Goal: Transaction & Acquisition: Purchase product/service

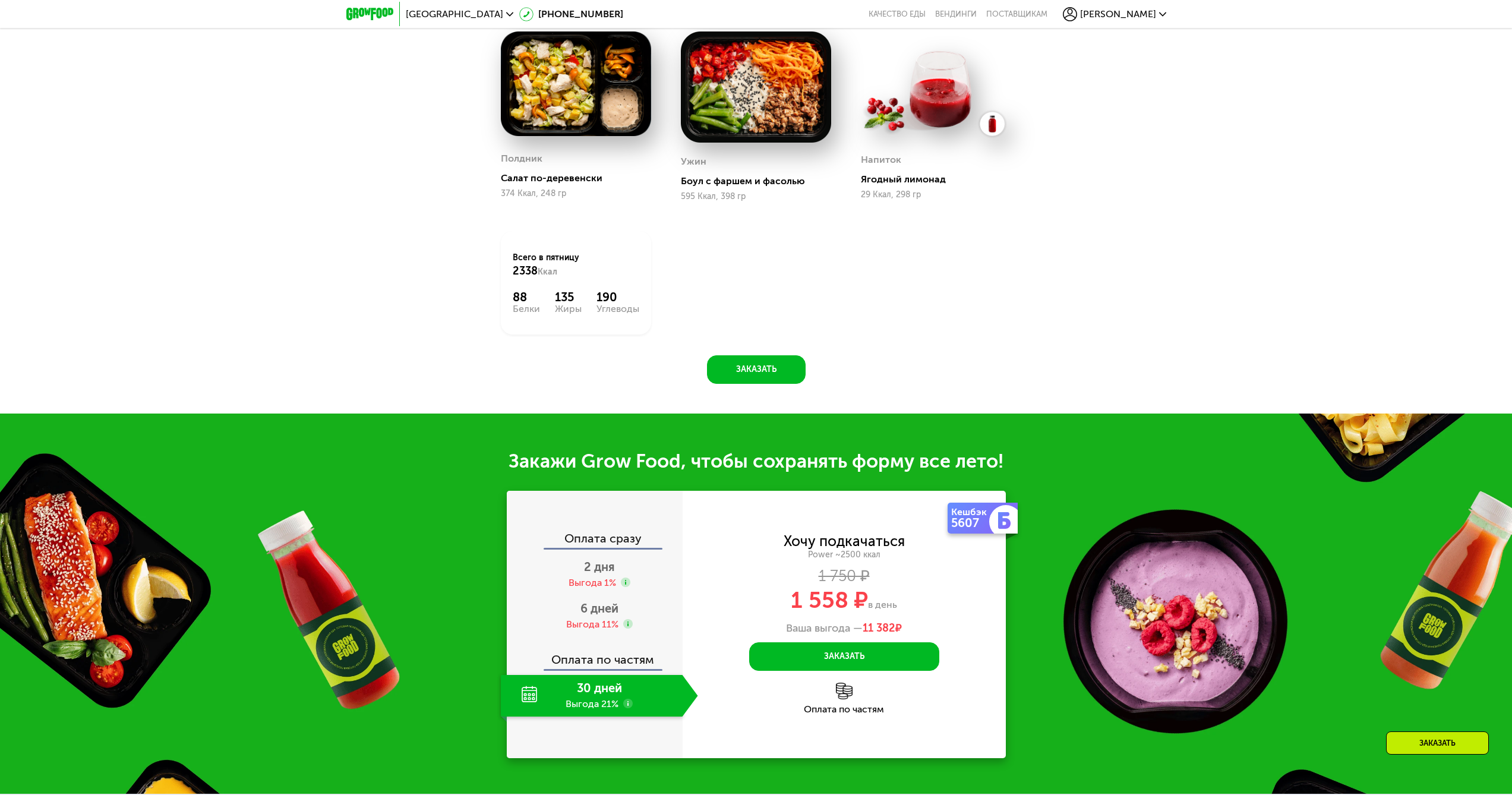
scroll to position [1307, 0]
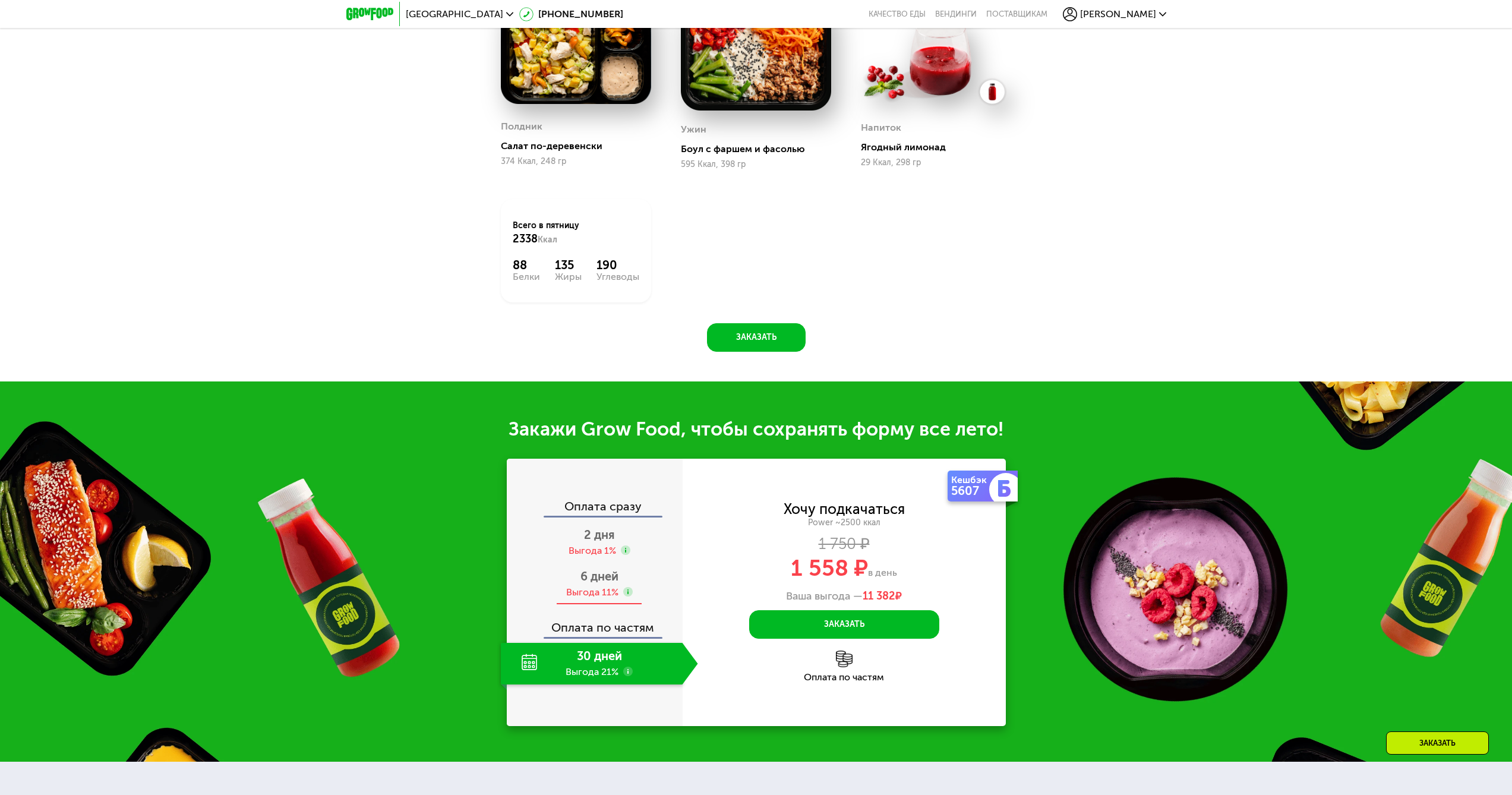
click at [605, 577] on span "6 дней" at bounding box center [600, 576] width 38 height 15
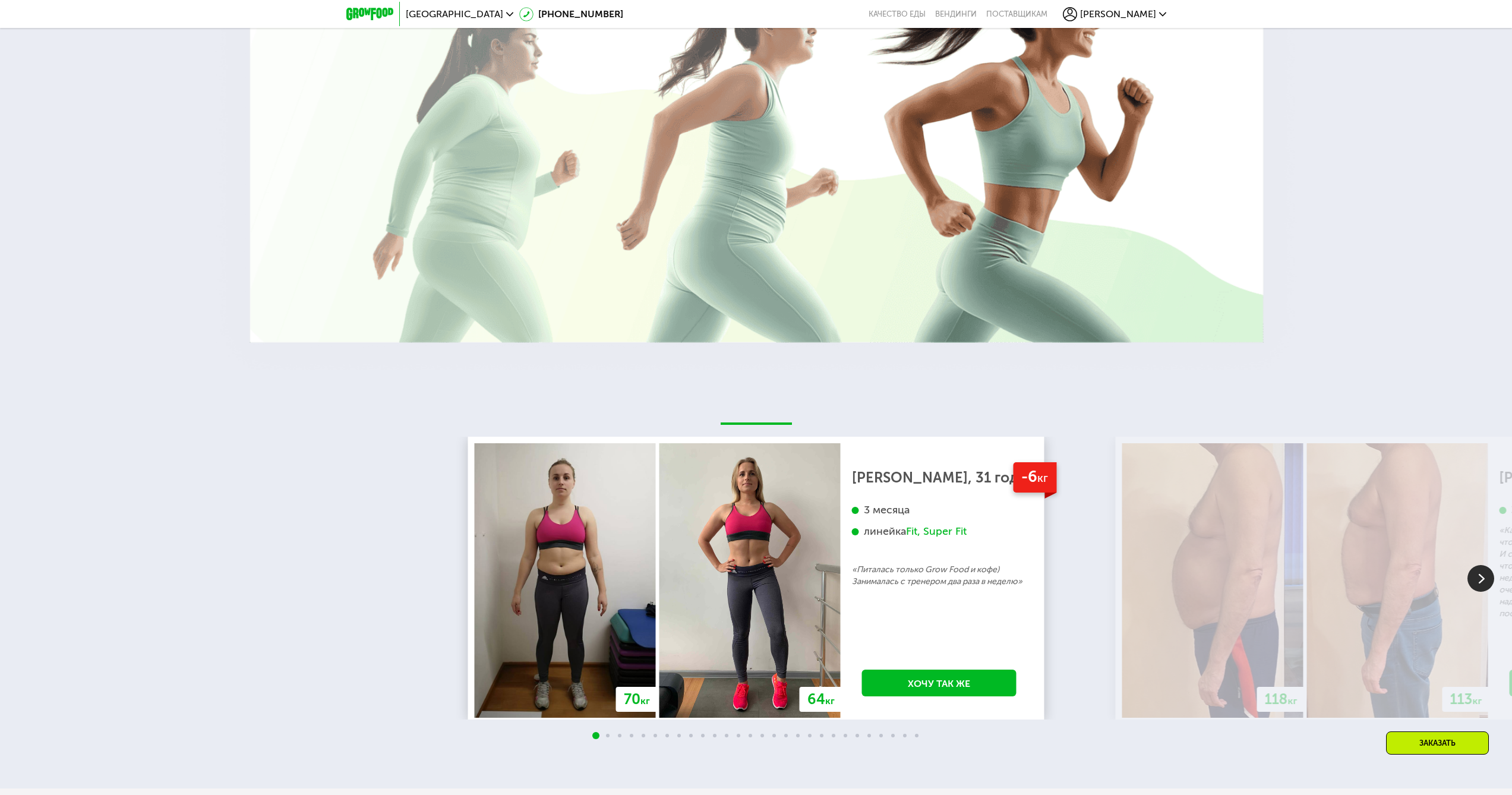
scroll to position [2555, 0]
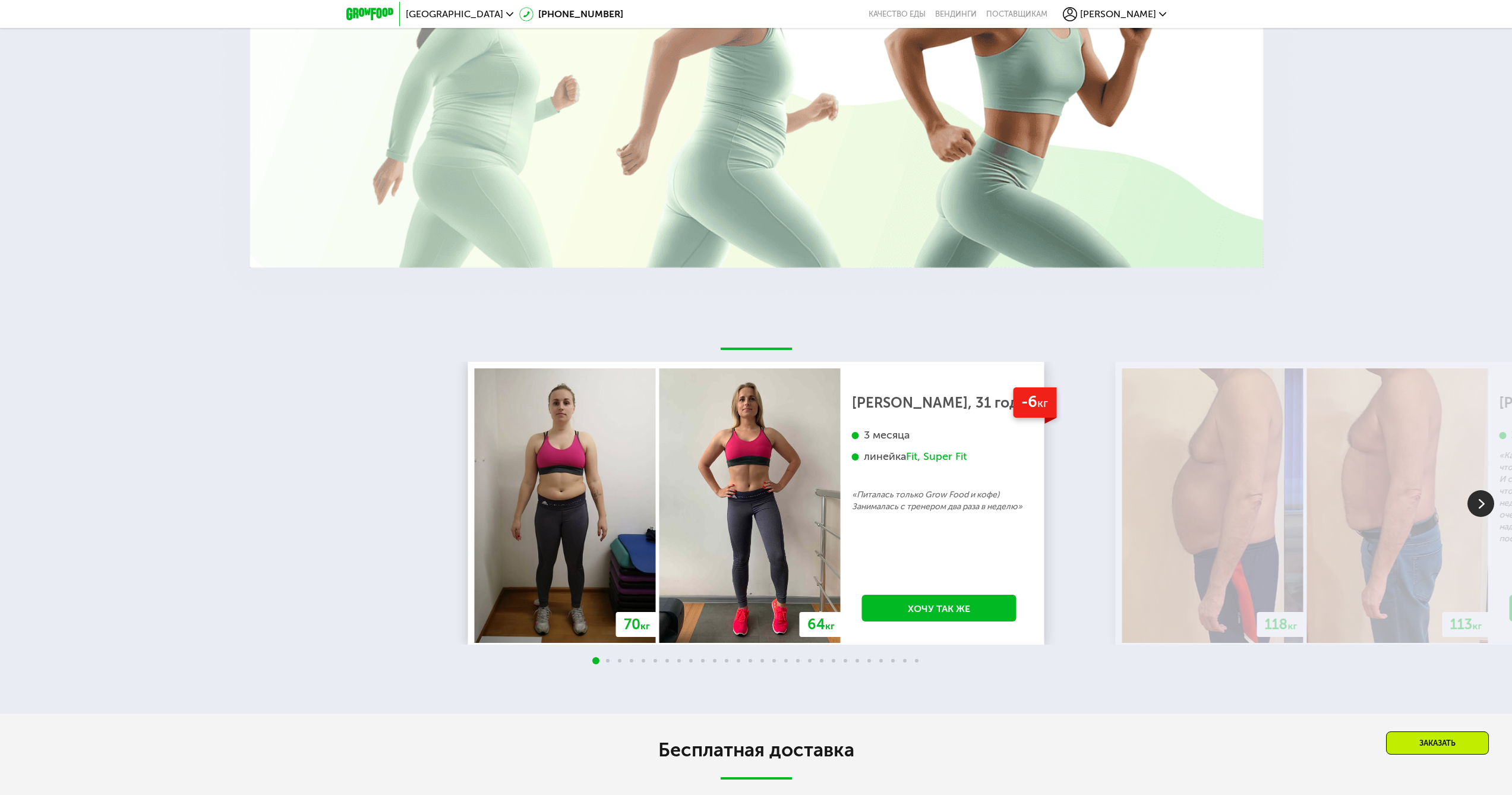
click at [1473, 510] on img at bounding box center [1480, 503] width 26 height 26
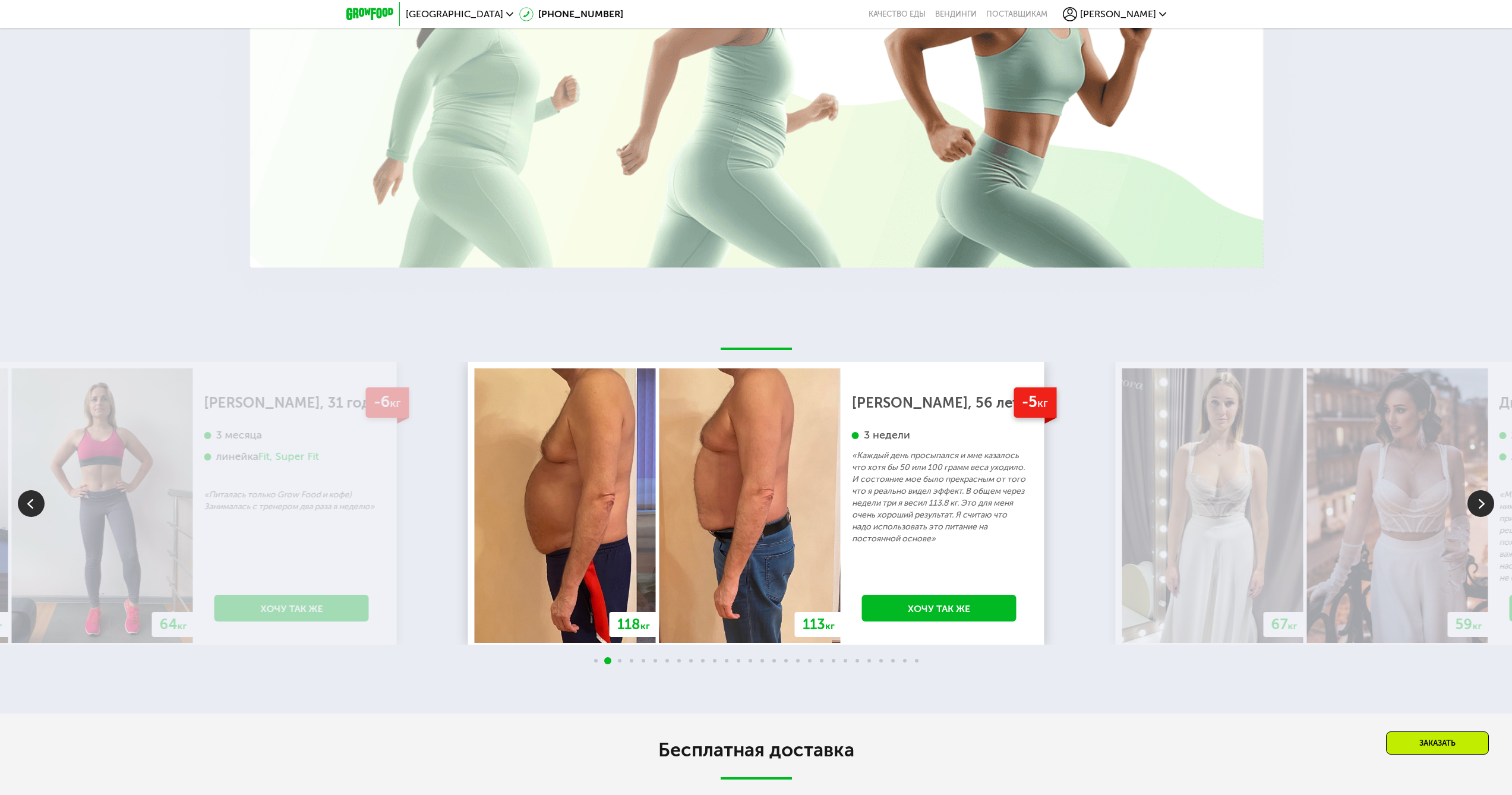
click at [1474, 505] on img at bounding box center [1480, 503] width 26 height 26
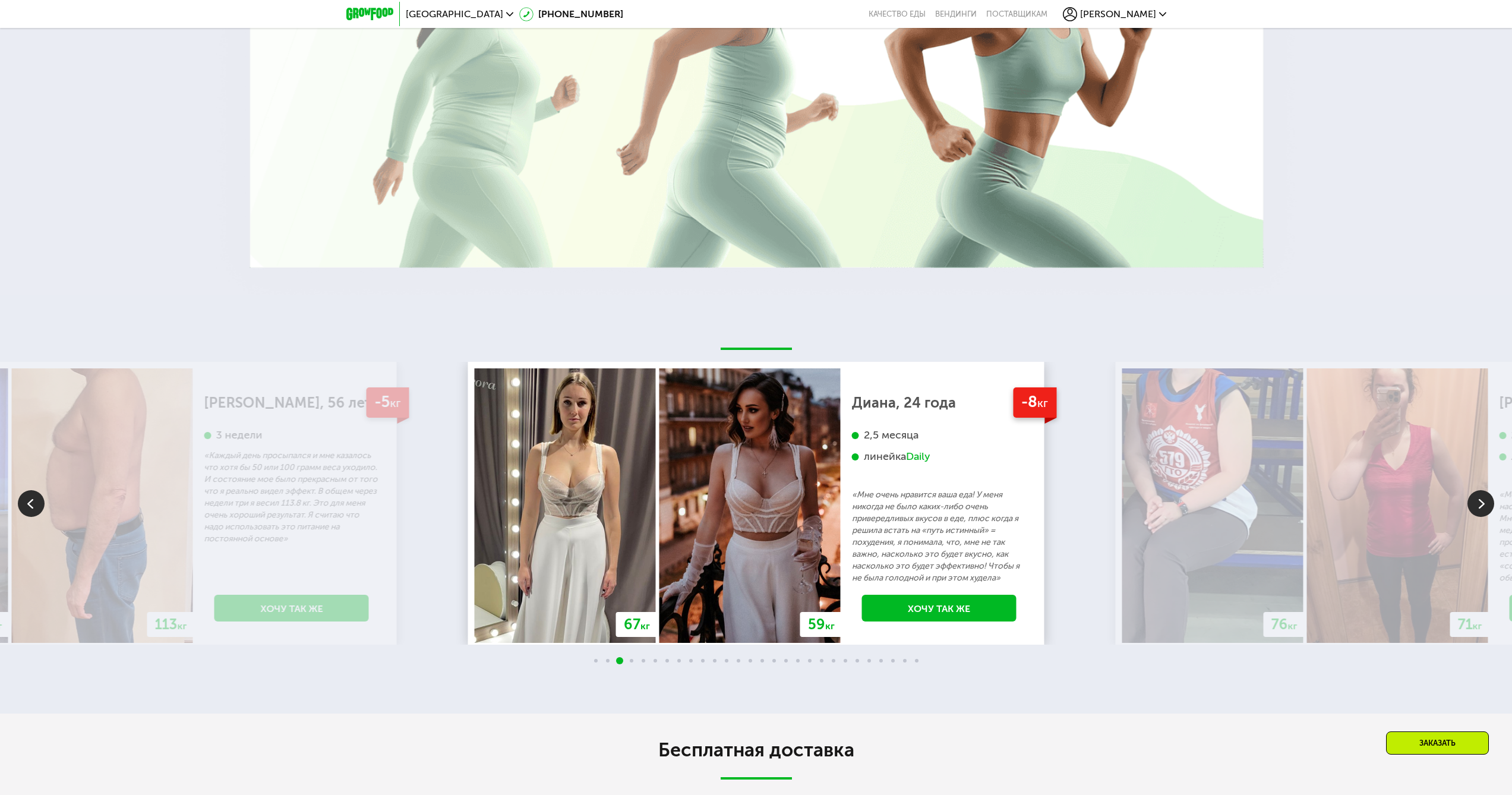
click at [1474, 506] on img at bounding box center [1480, 503] width 26 height 26
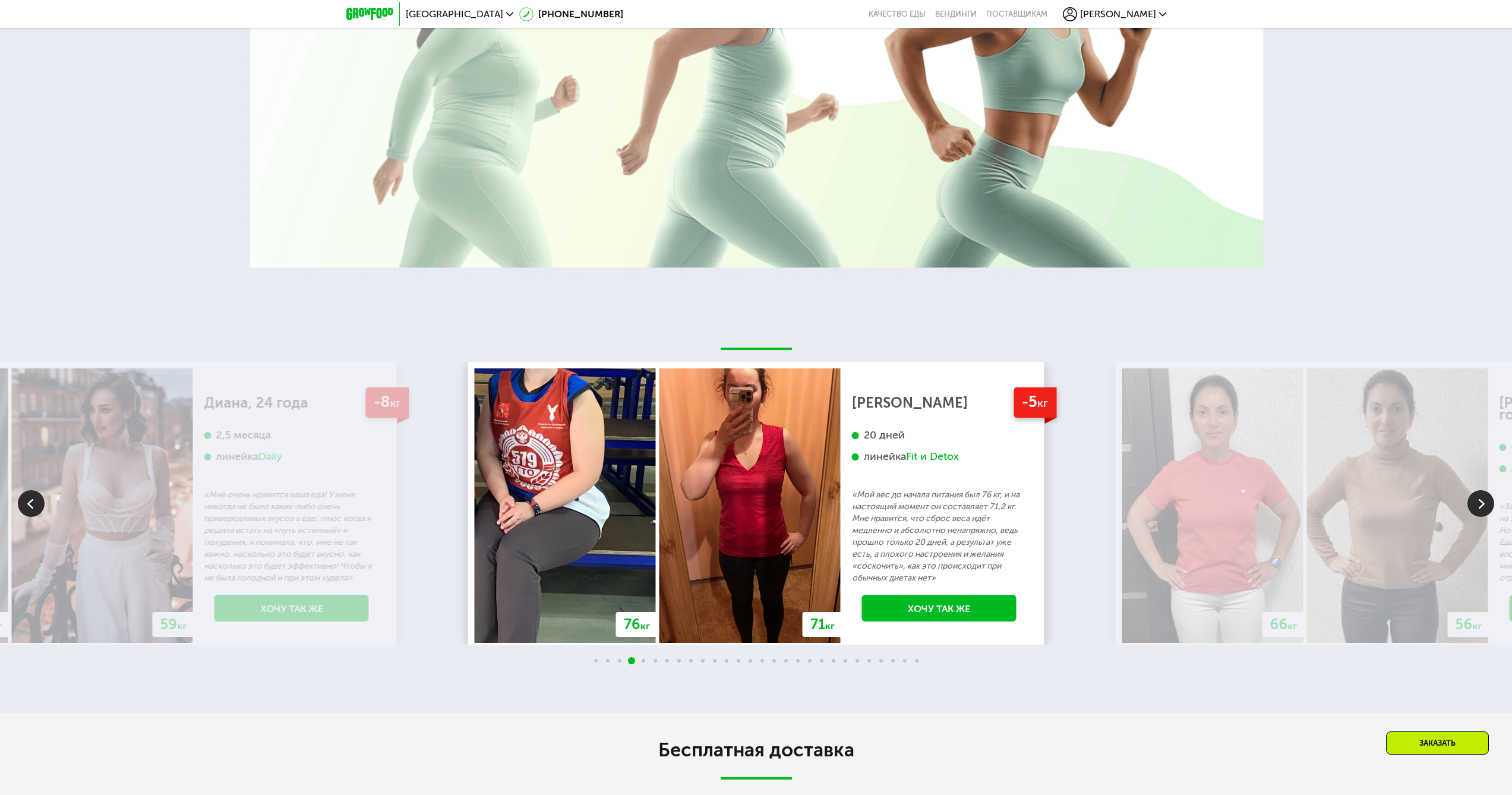
click at [1473, 505] on img at bounding box center [1480, 503] width 26 height 26
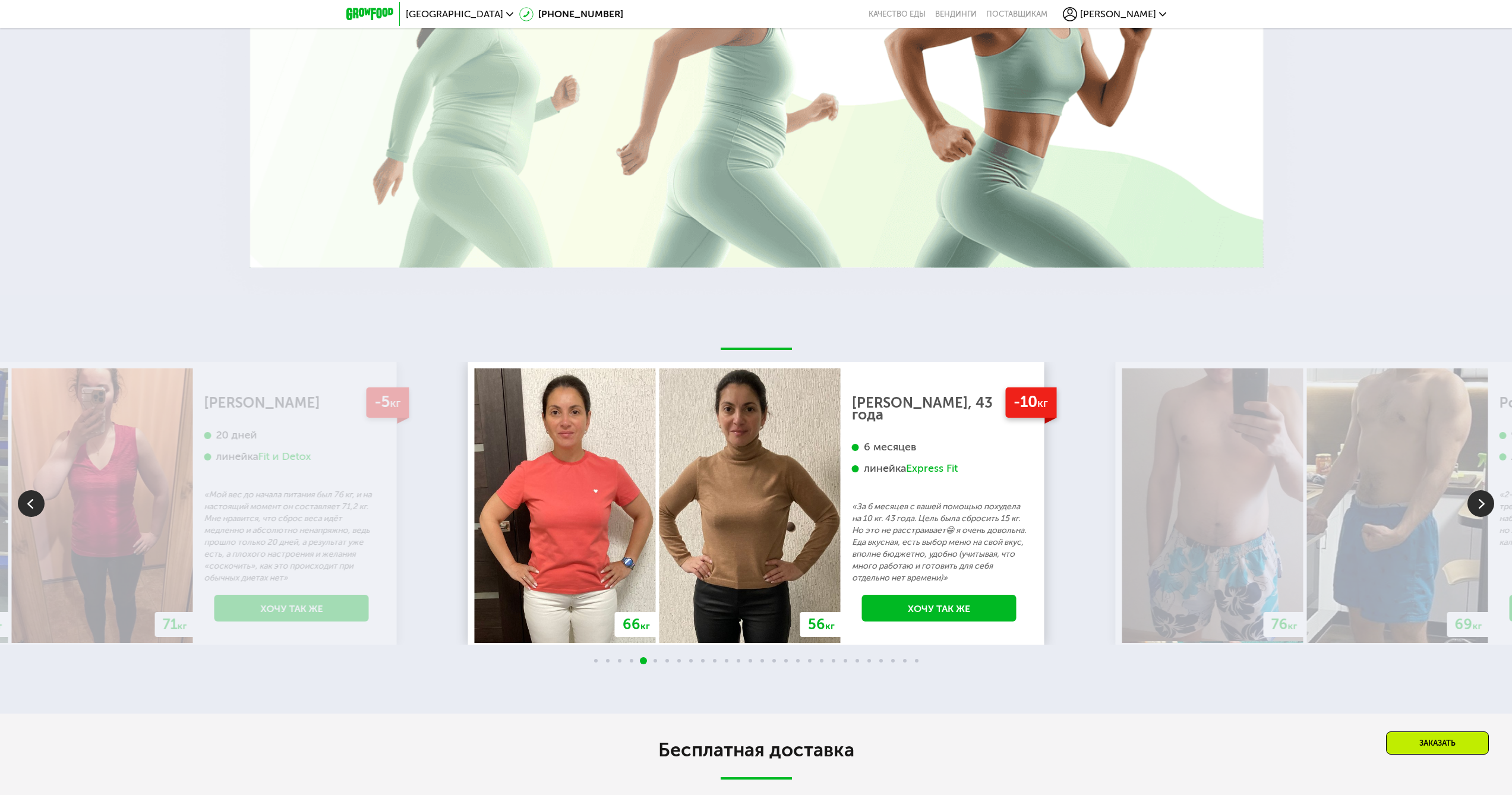
click at [1473, 504] on img at bounding box center [1480, 503] width 26 height 26
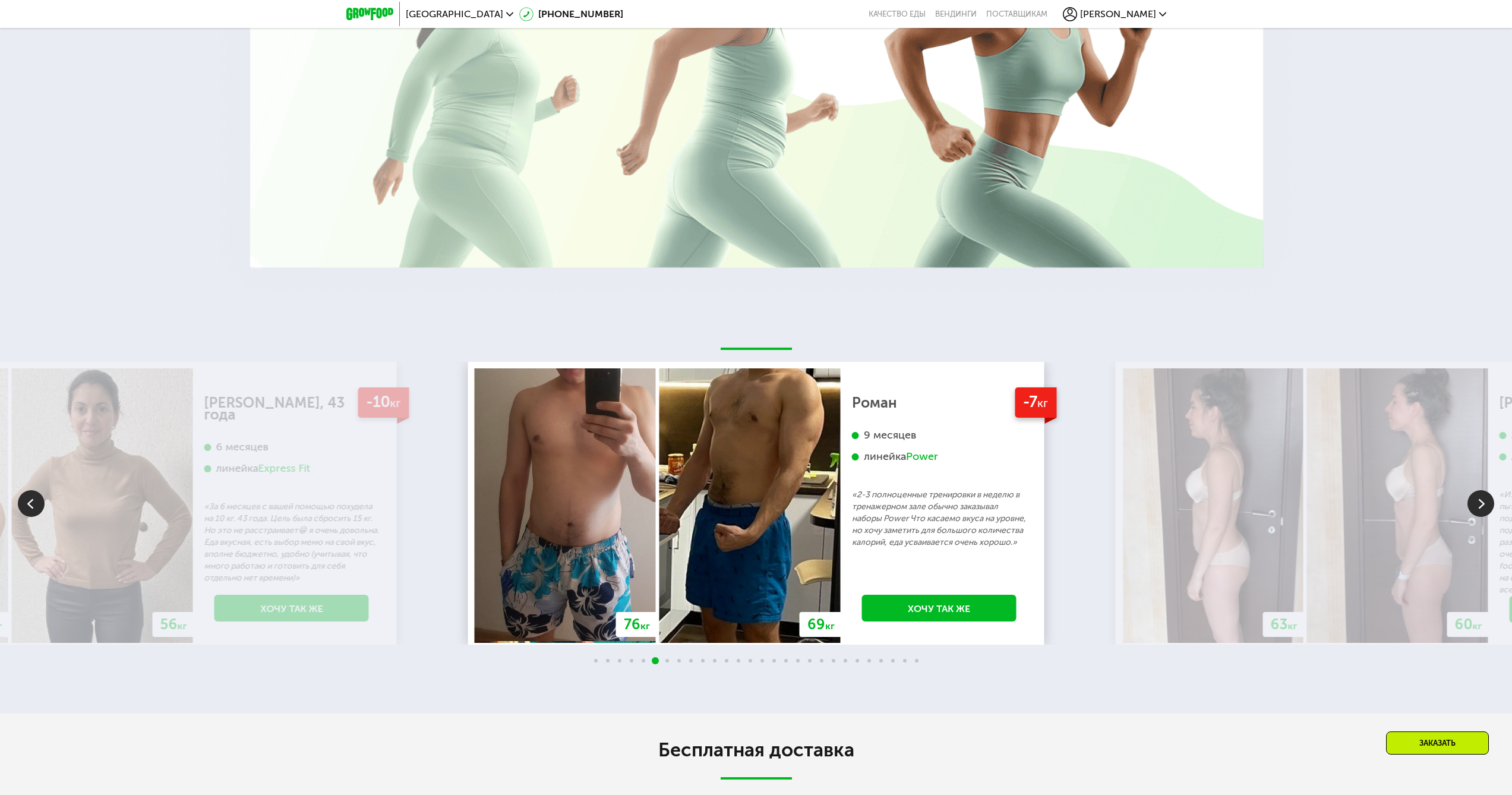
click at [1473, 504] on img at bounding box center [1480, 503] width 26 height 26
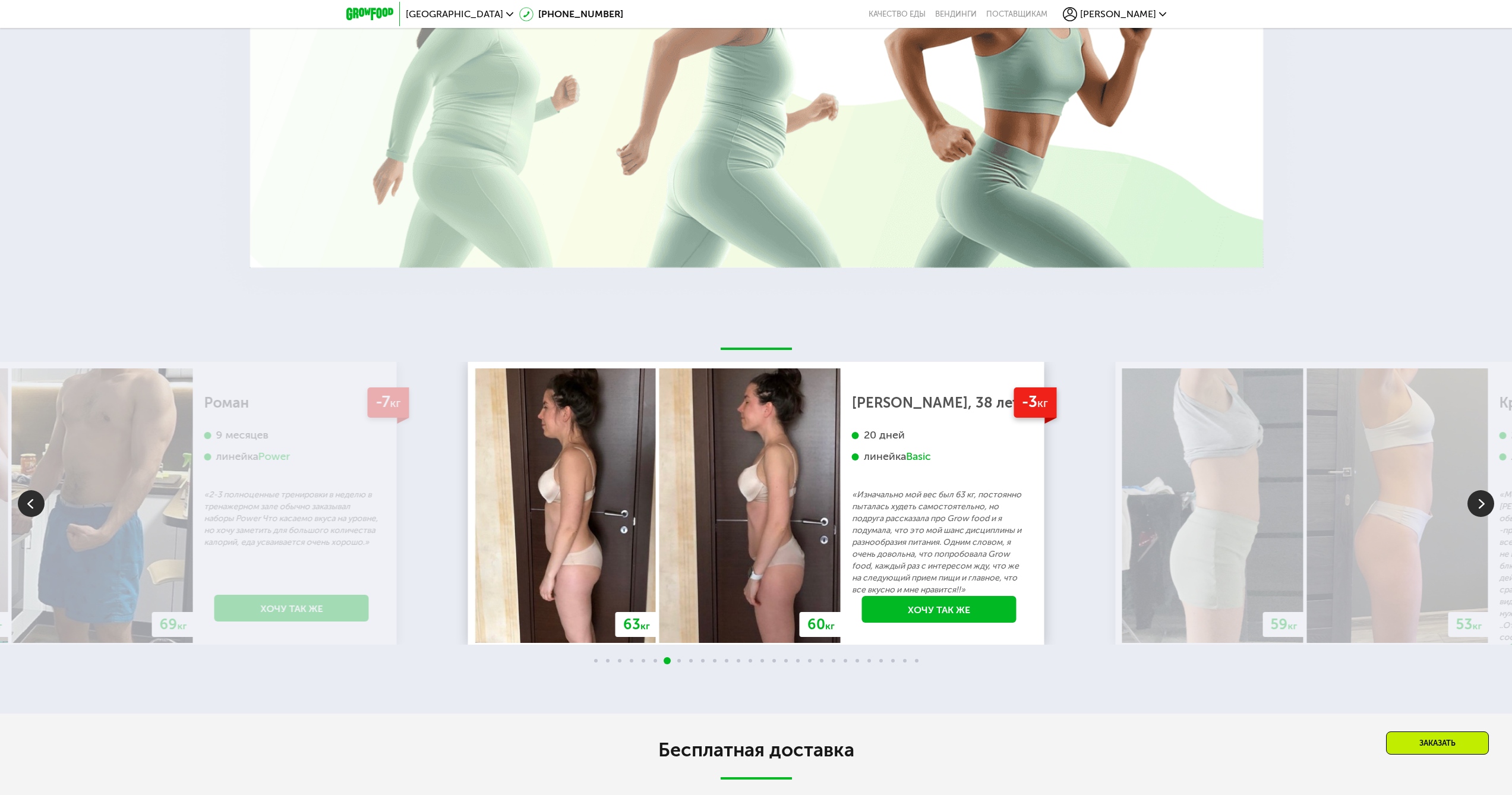
click at [36, 502] on img at bounding box center [31, 503] width 26 height 26
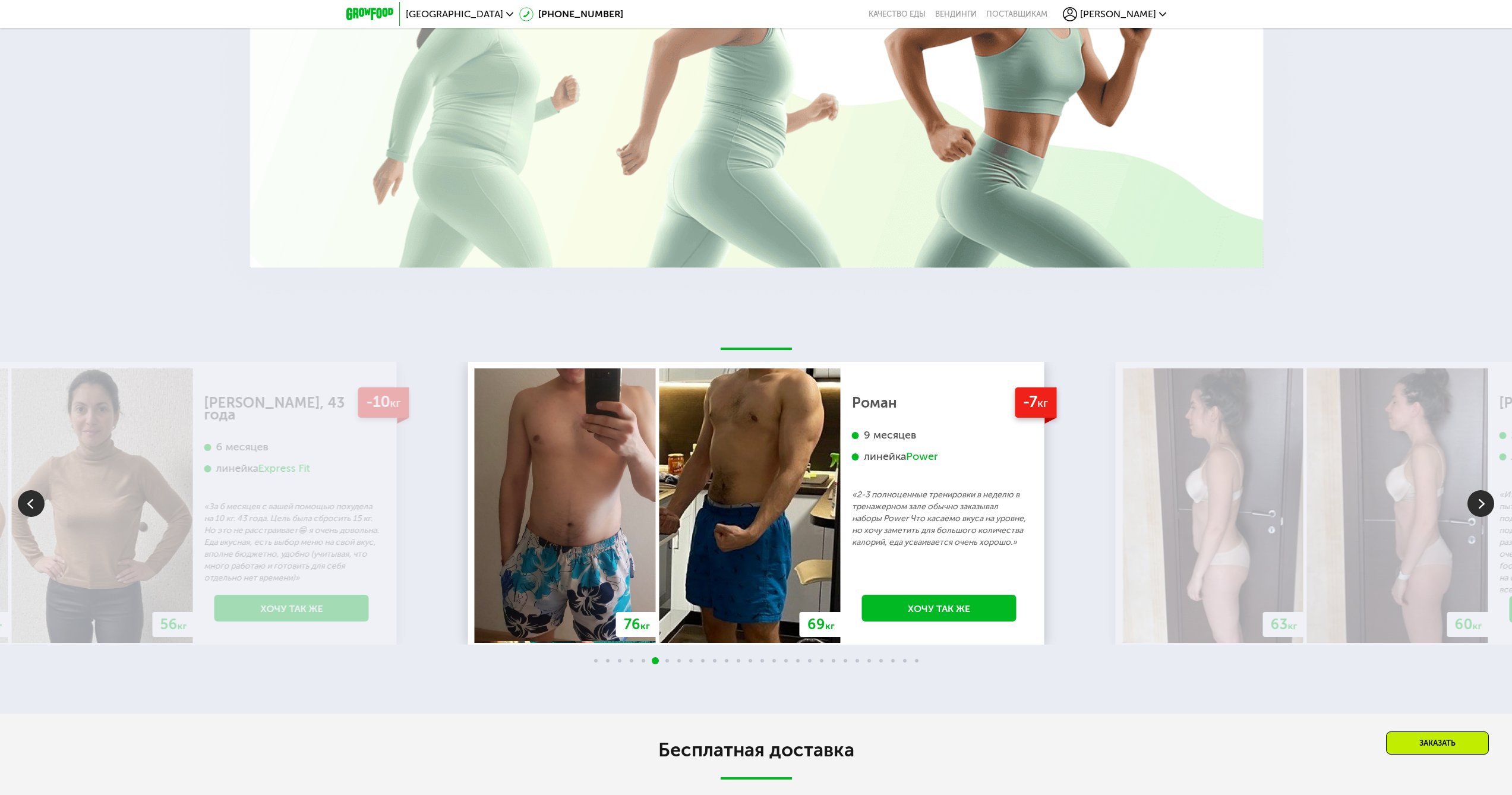
click at [1474, 505] on img at bounding box center [1480, 503] width 26 height 26
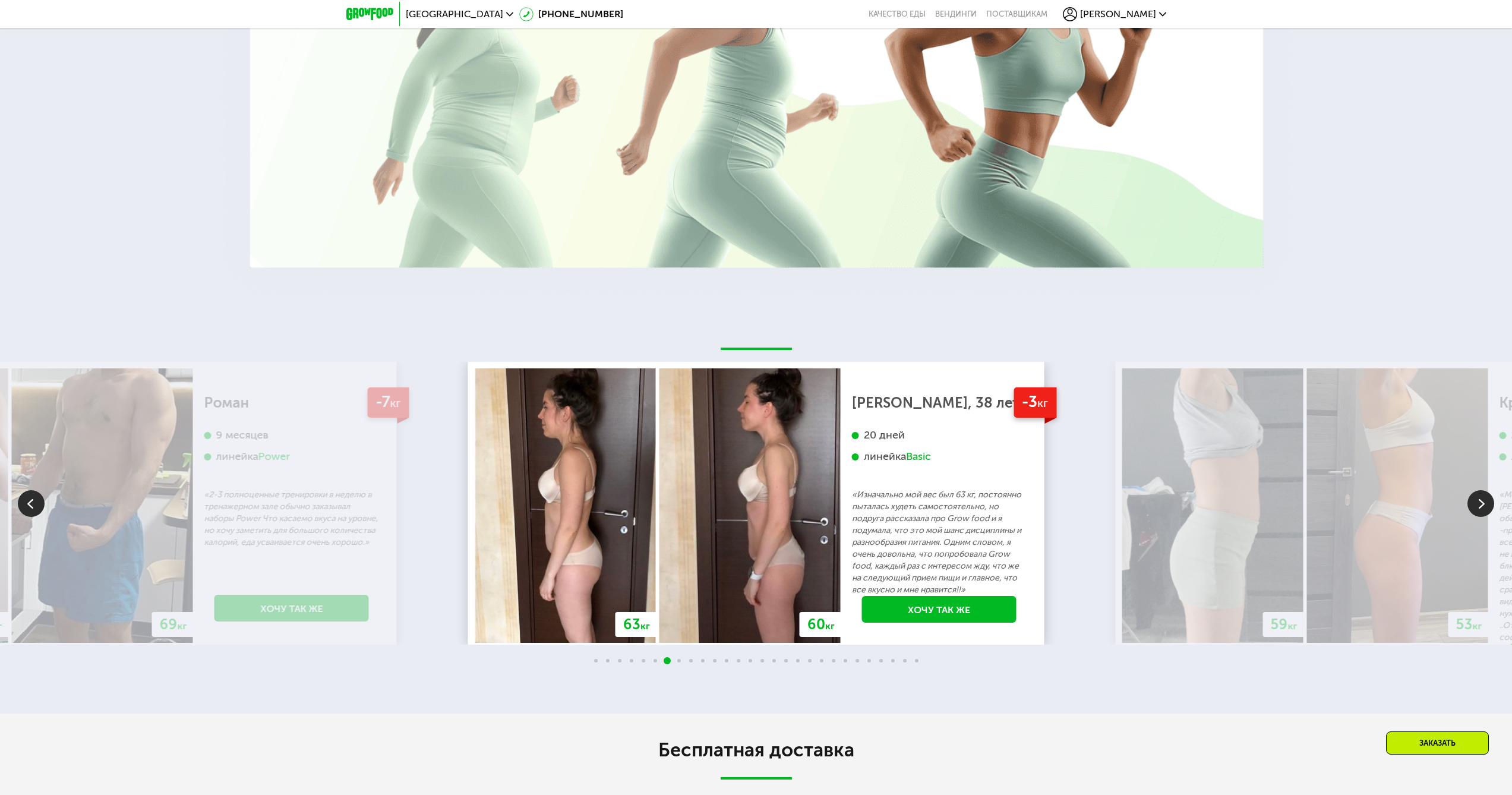
click at [1477, 507] on img at bounding box center [1480, 503] width 26 height 26
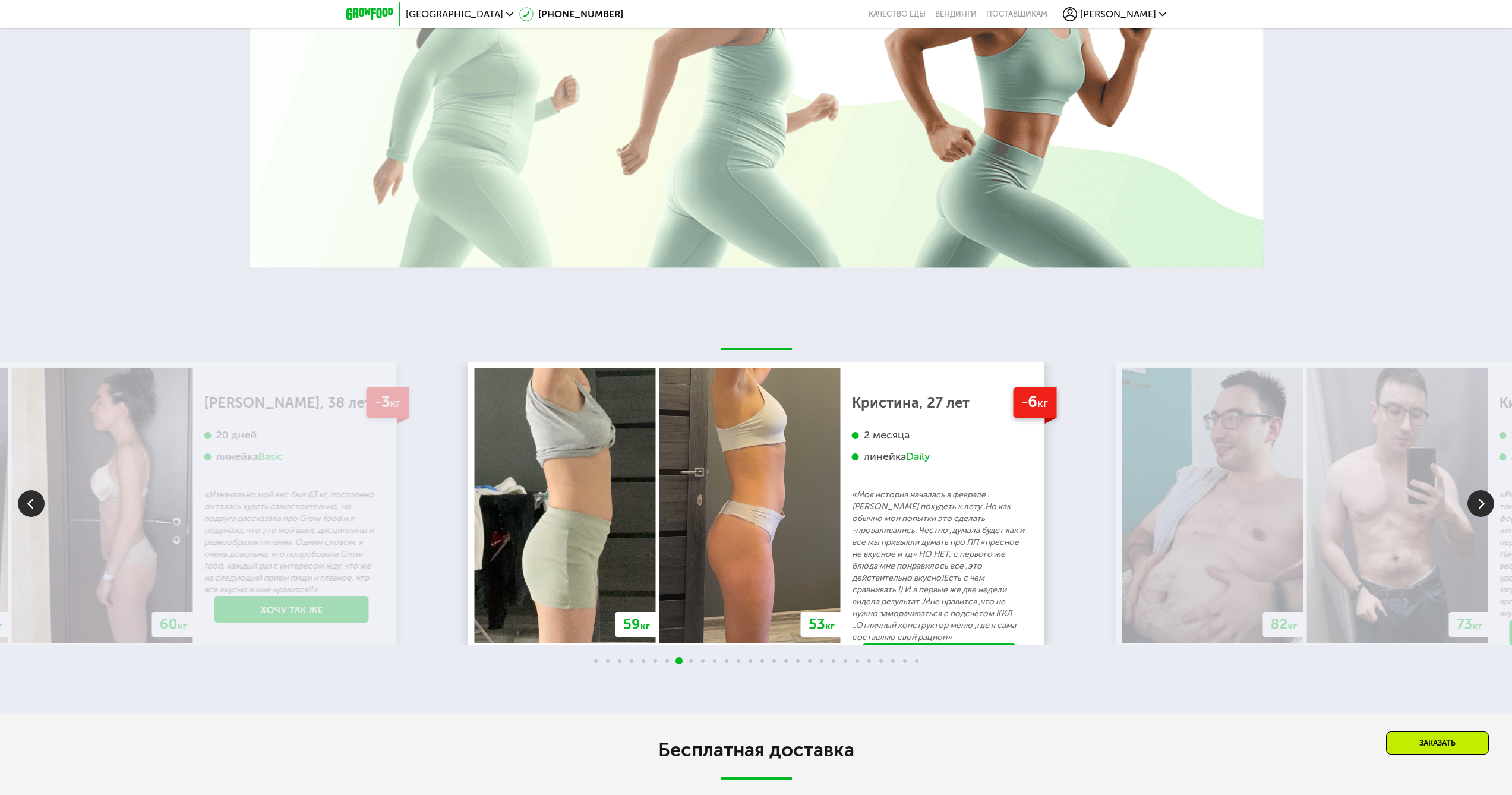
click at [1477, 508] on img at bounding box center [1480, 503] width 26 height 26
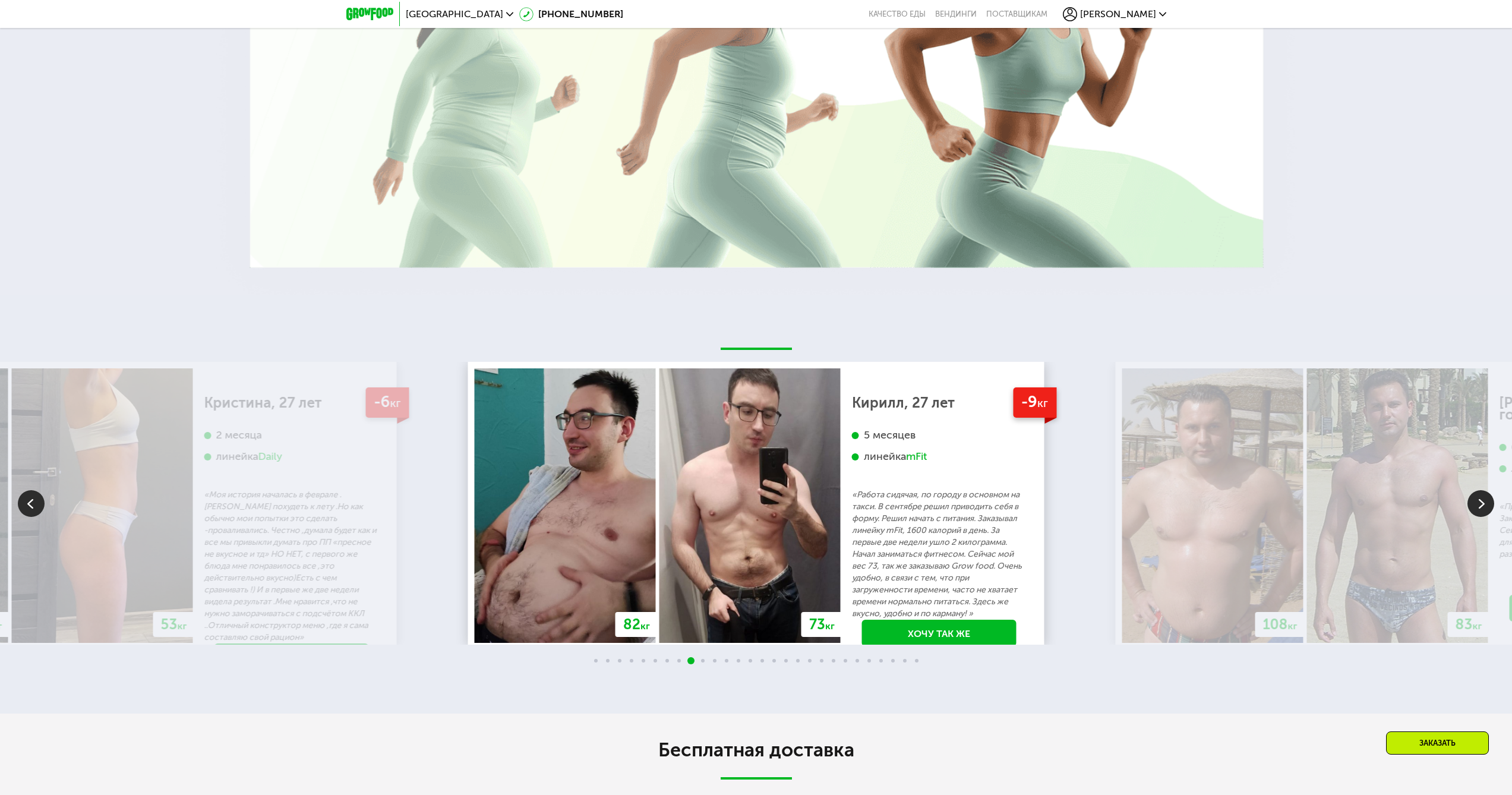
click at [1475, 508] on img at bounding box center [1480, 503] width 26 height 26
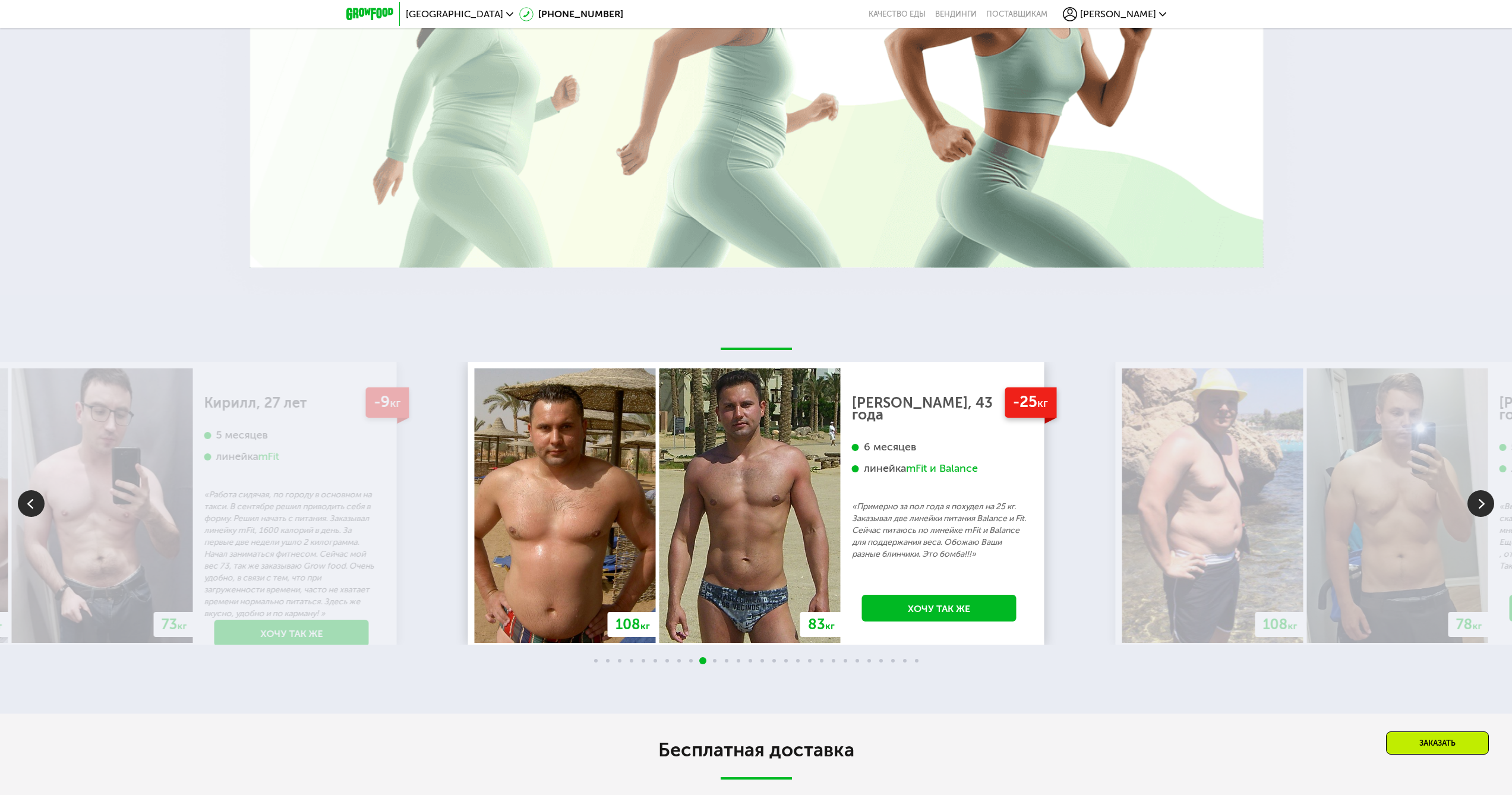
click at [1475, 508] on img at bounding box center [1480, 503] width 26 height 26
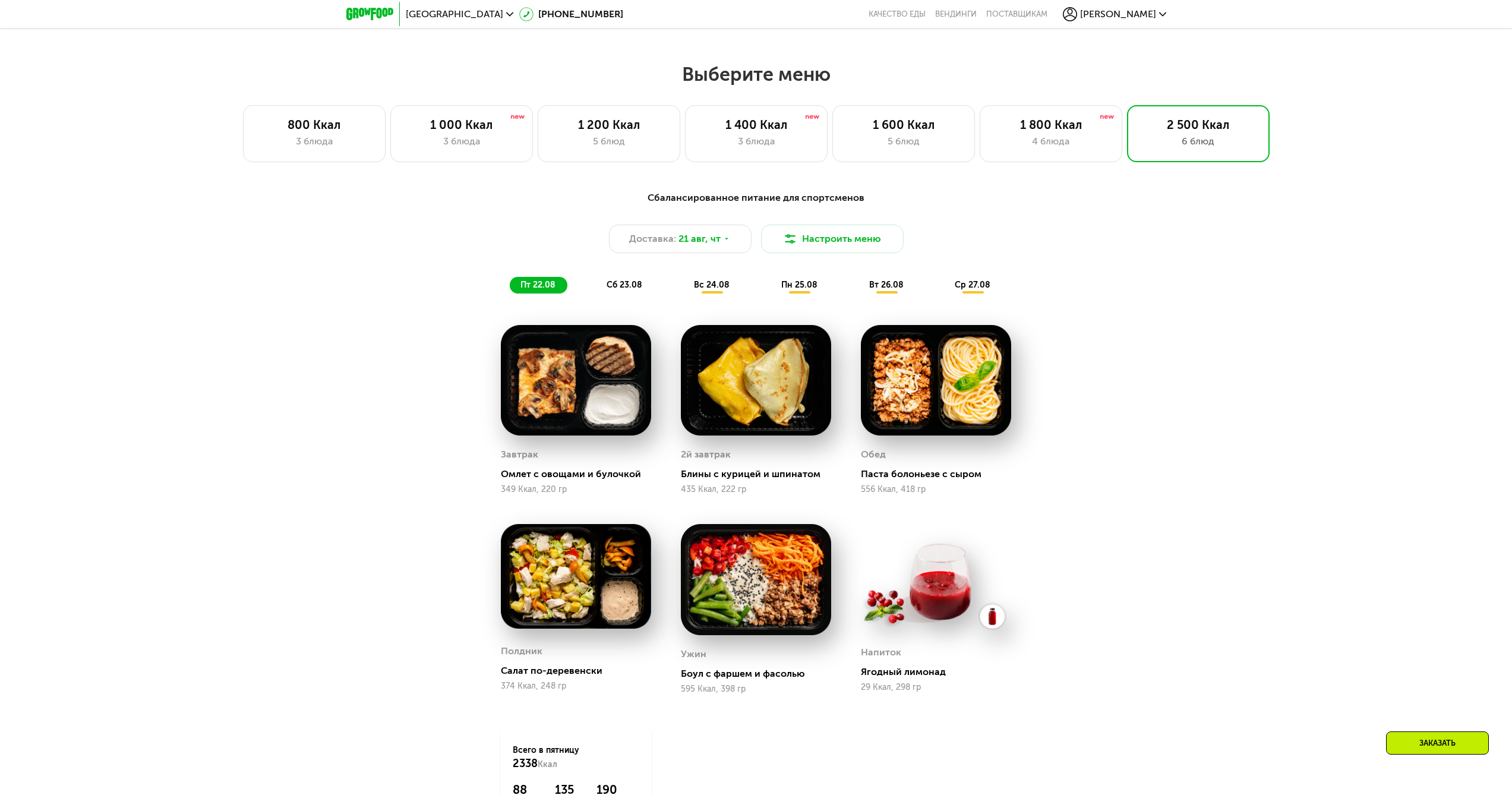
scroll to position [653, 0]
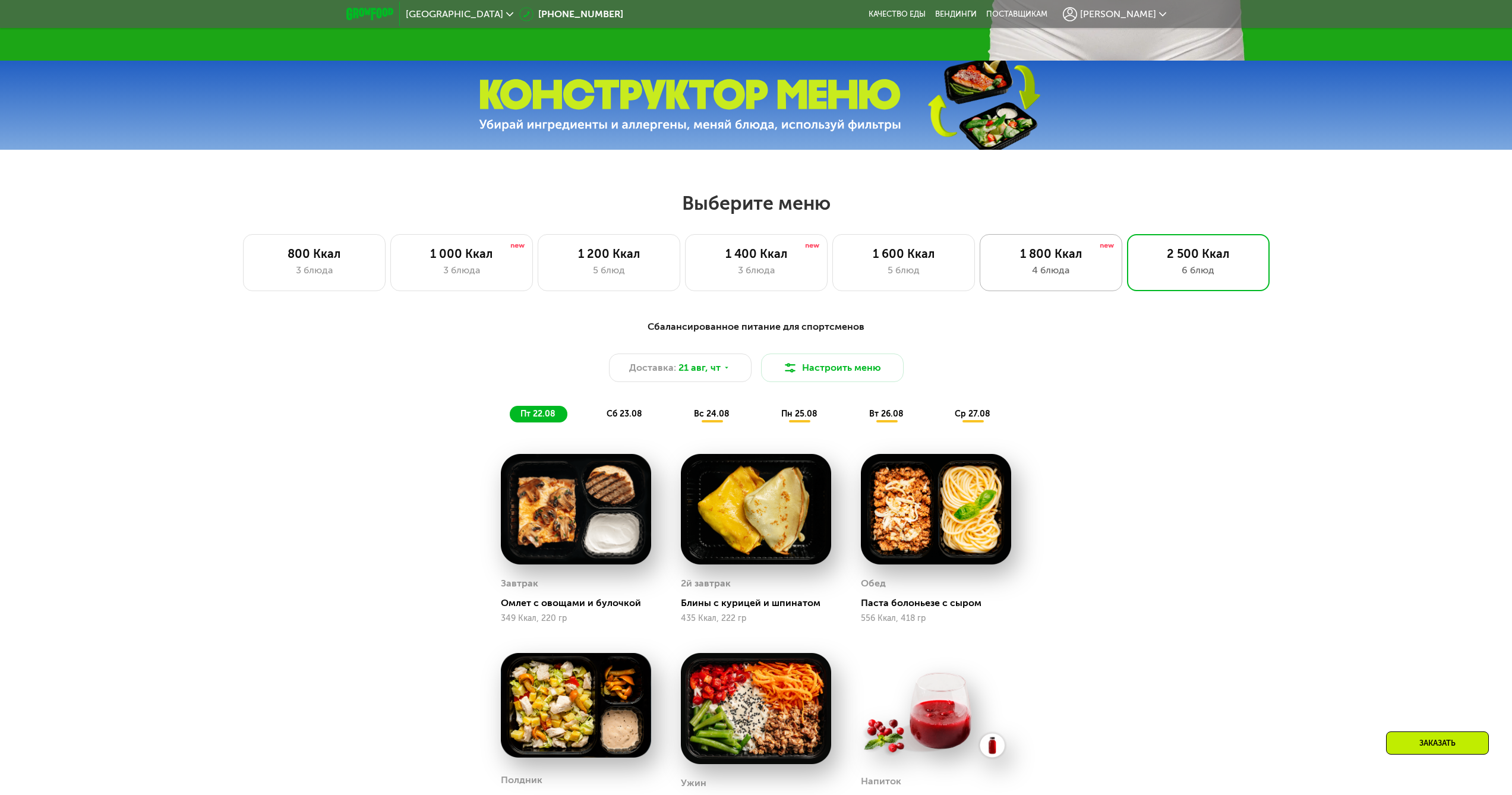
click at [1127, 285] on div "1 800 Ккал 4 блюда" at bounding box center [1197, 262] width 142 height 57
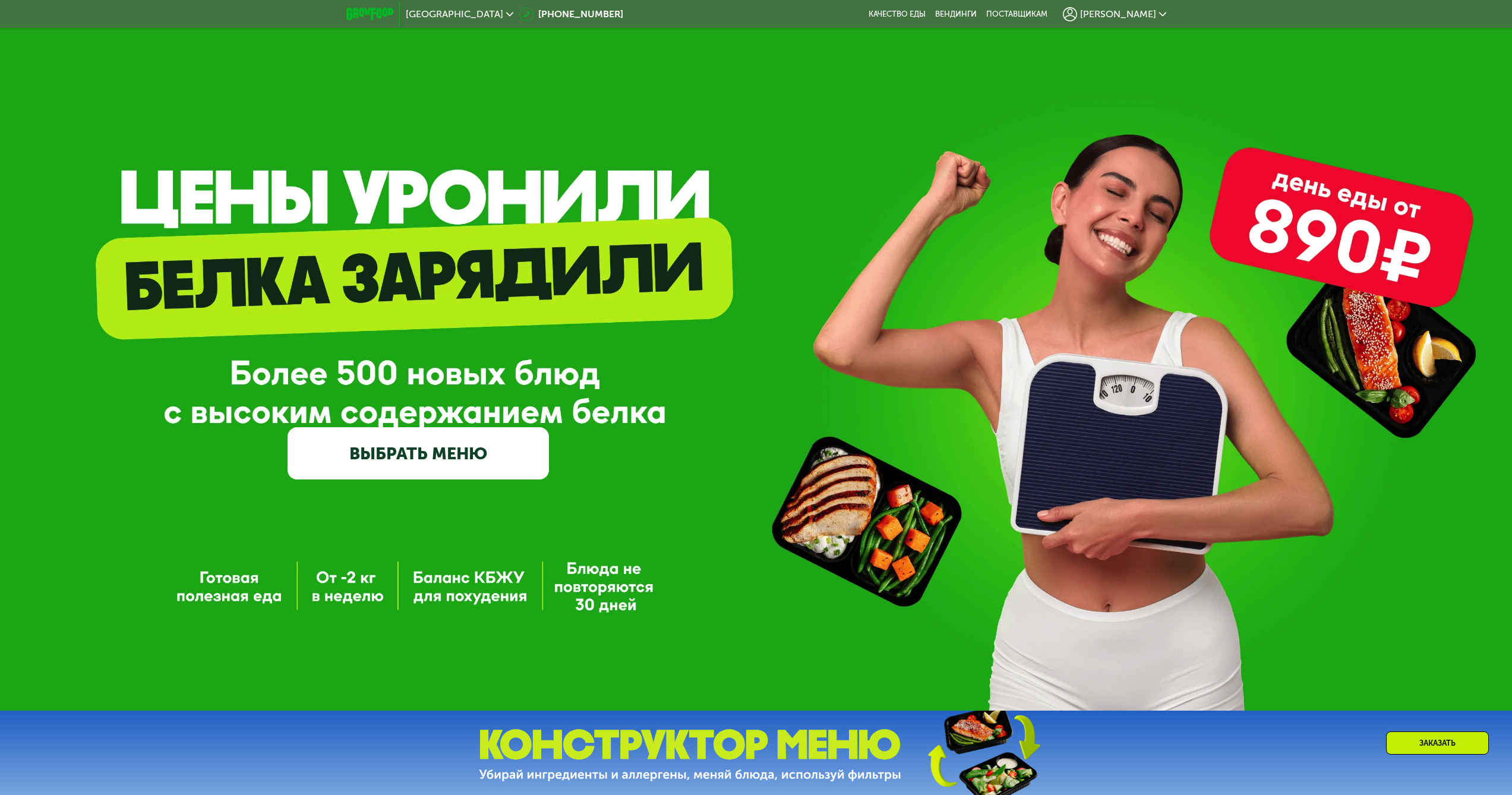
scroll to position [0, 0]
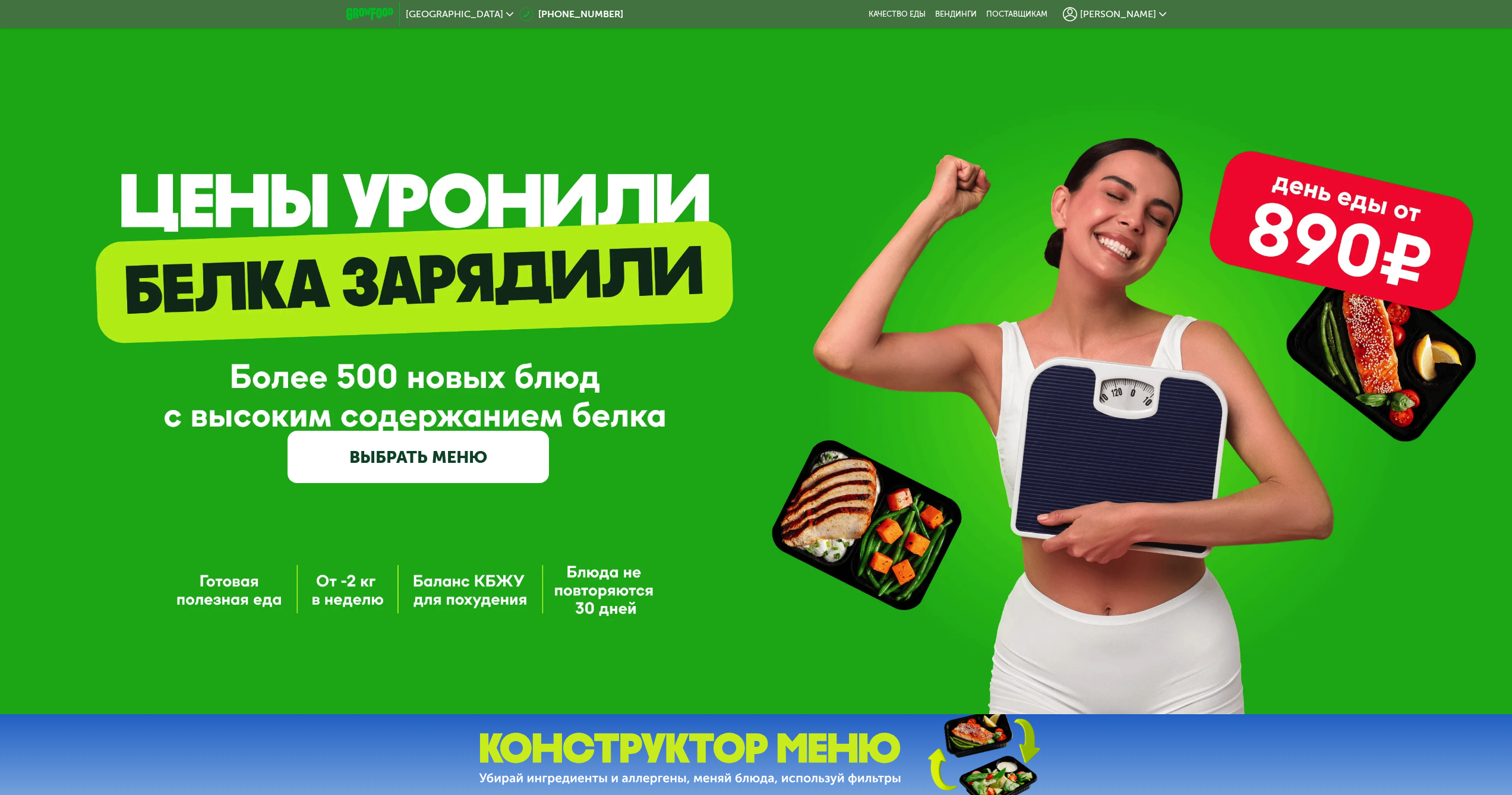
click at [472, 469] on link "ВЫБРАТЬ МЕНЮ" at bounding box center [418, 456] width 261 height 52
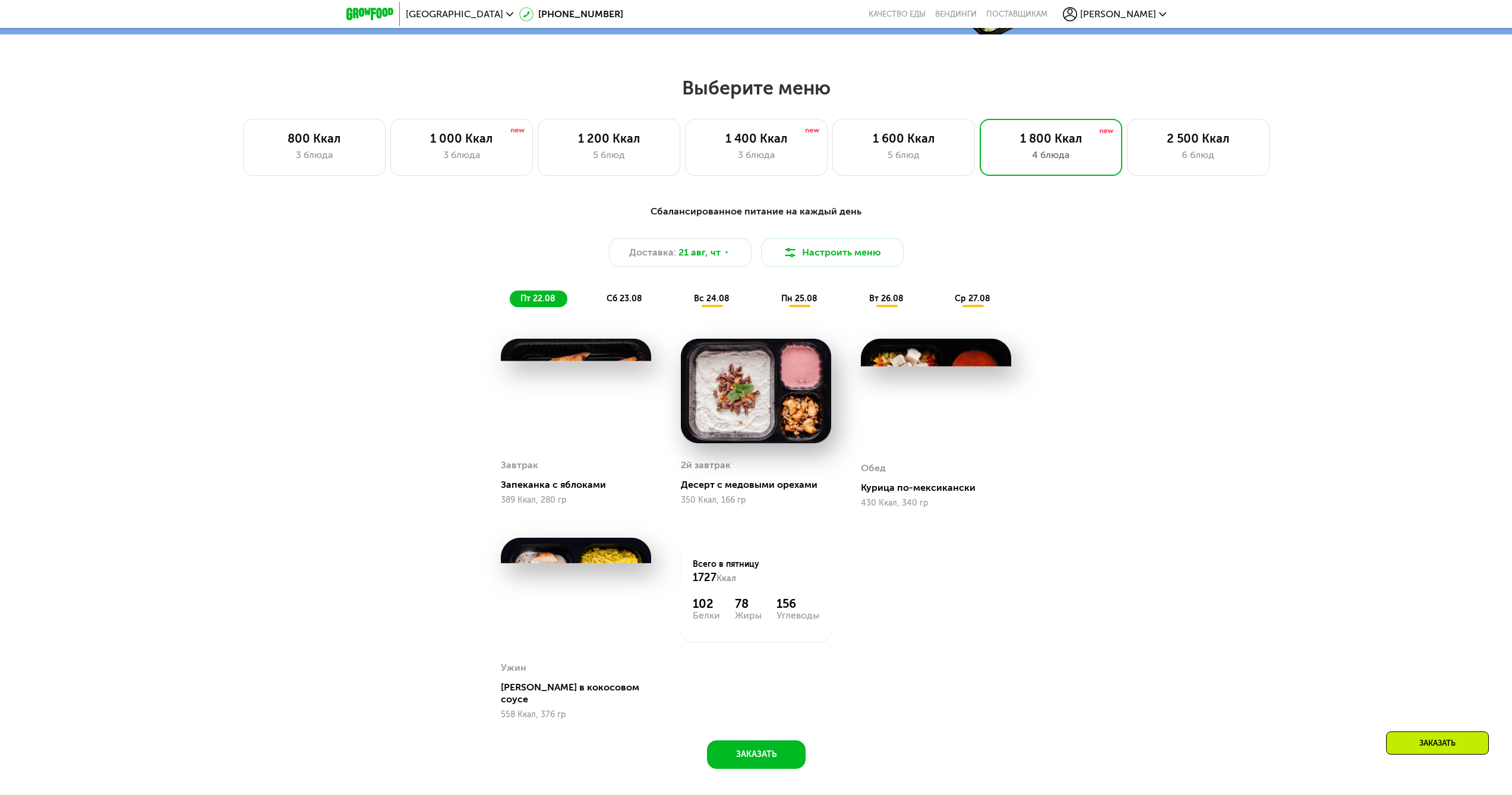
scroll to position [762, 0]
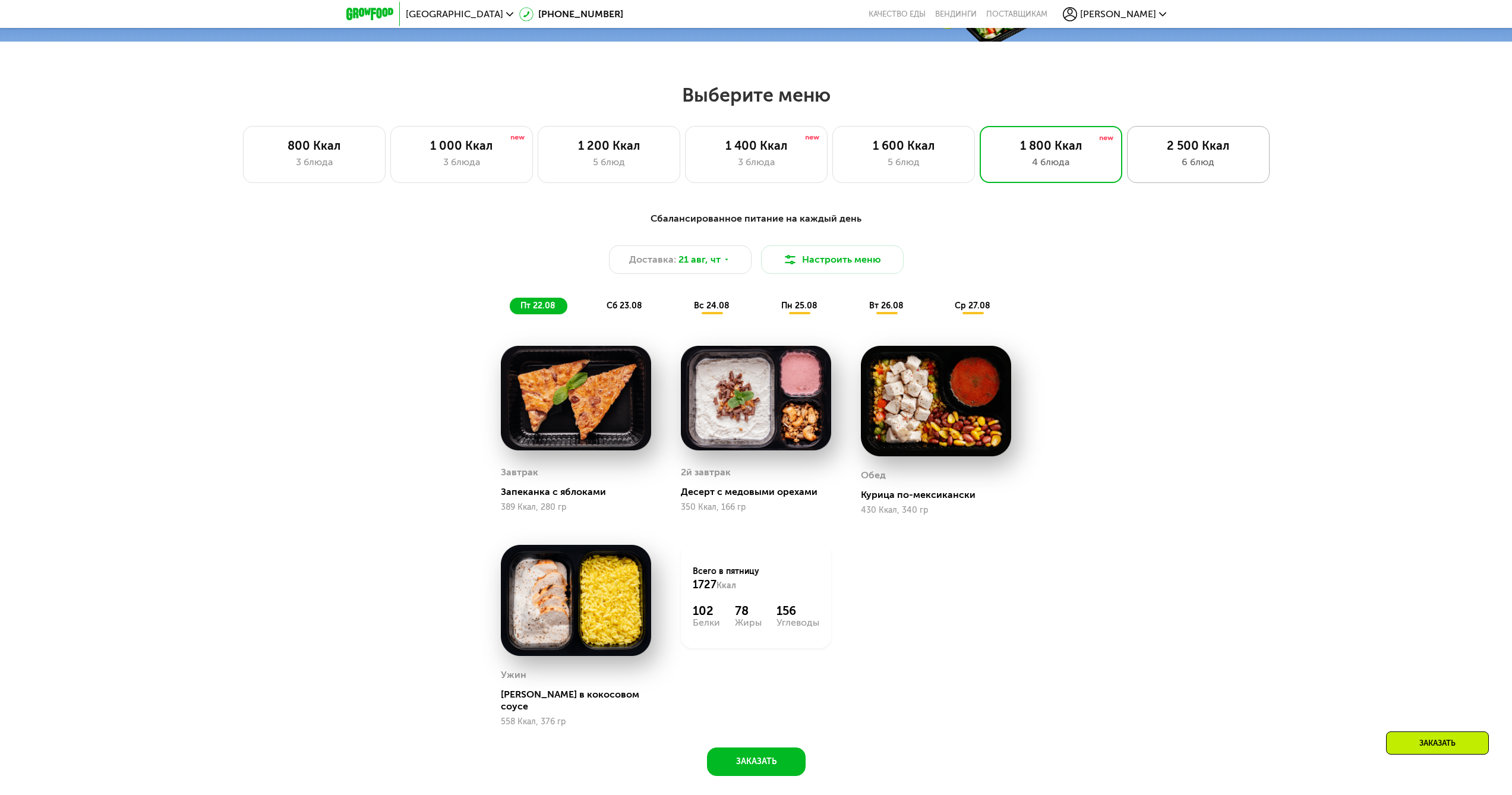
click at [1190, 170] on div "6 блюд" at bounding box center [1198, 162] width 118 height 15
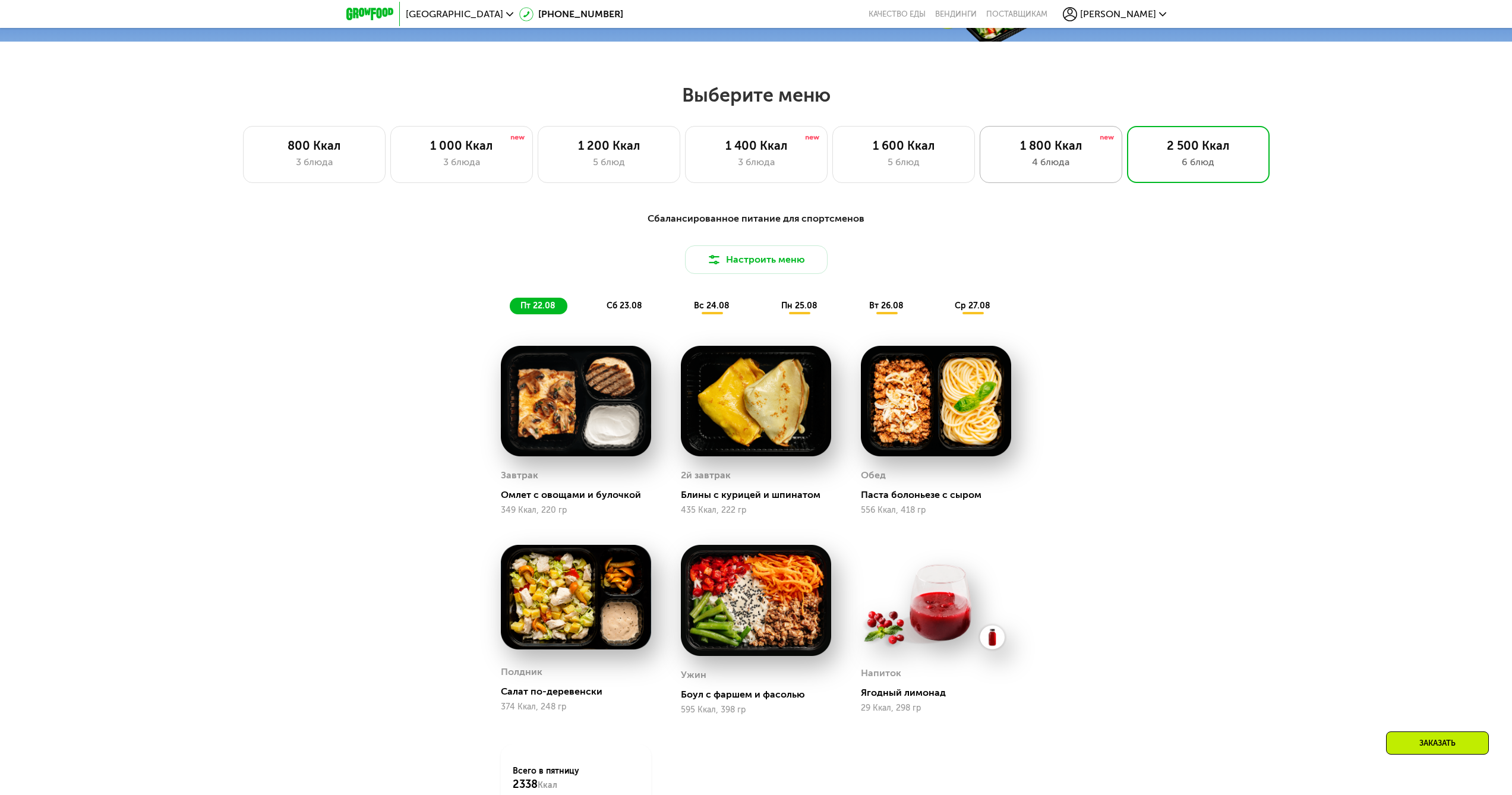
click at [1075, 164] on div "4 блюда" at bounding box center [1051, 162] width 118 height 15
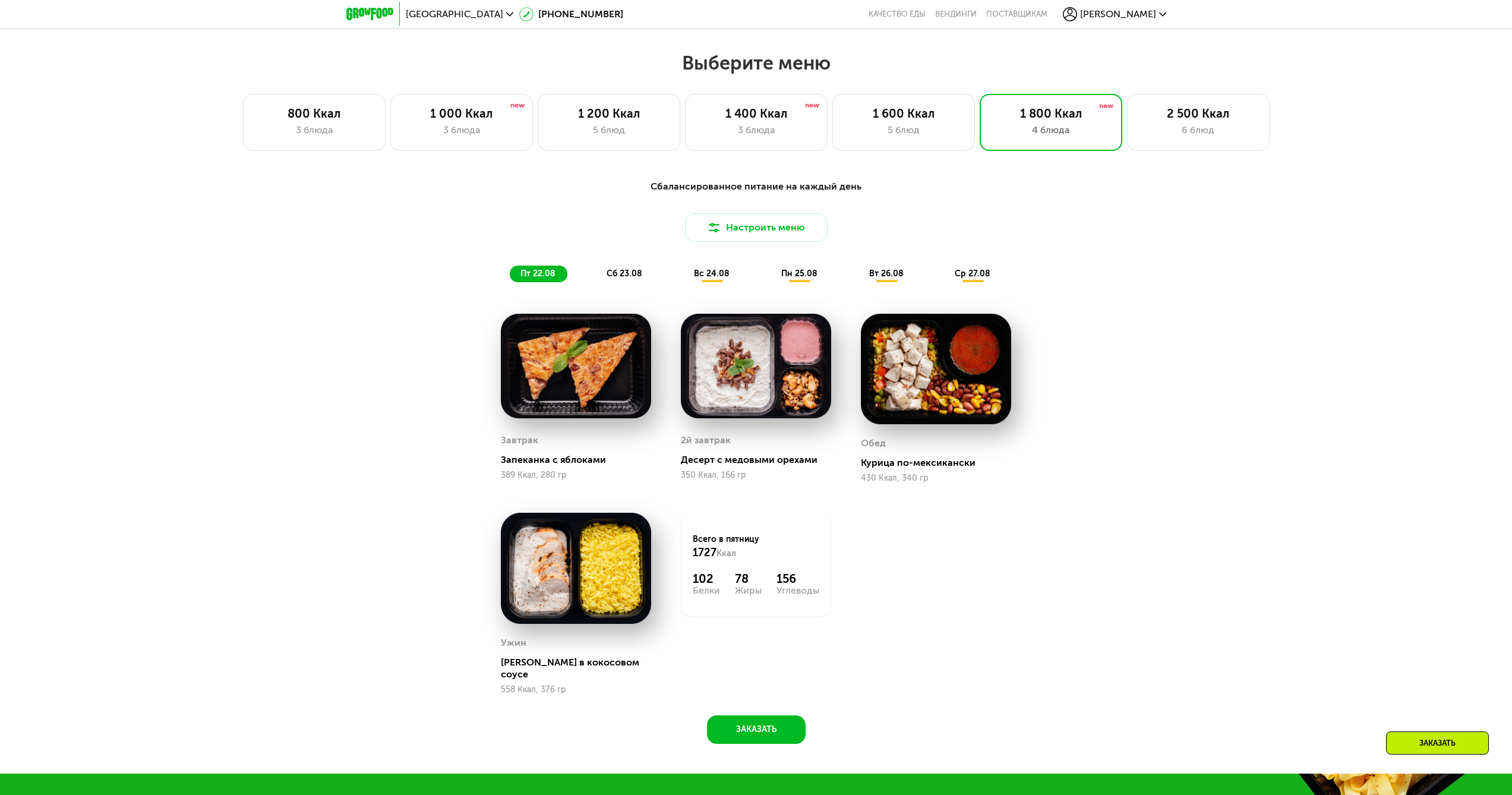
scroll to position [880, 0]
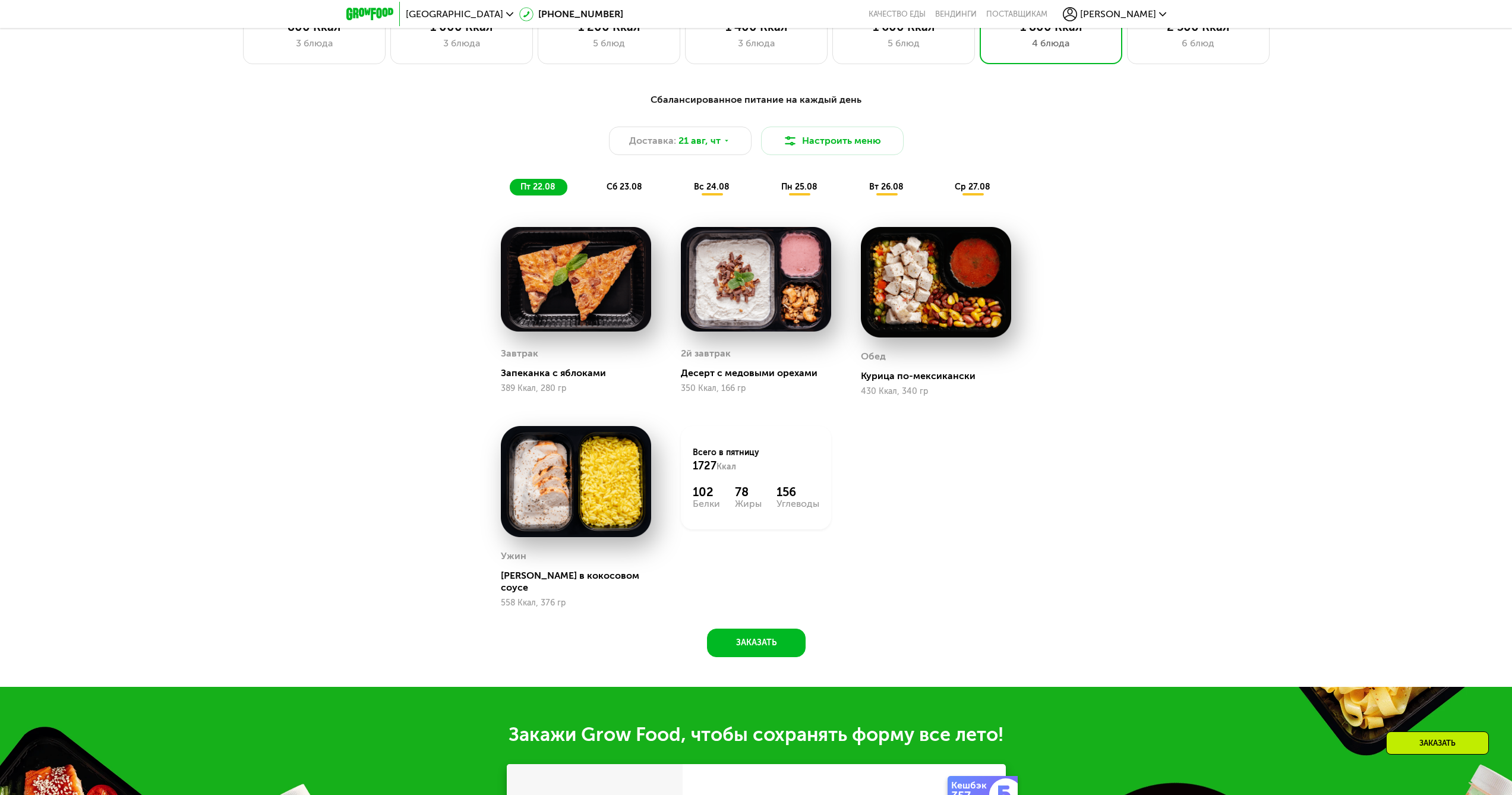
click at [629, 191] on span "сб 23.08" at bounding box center [624, 187] width 36 height 10
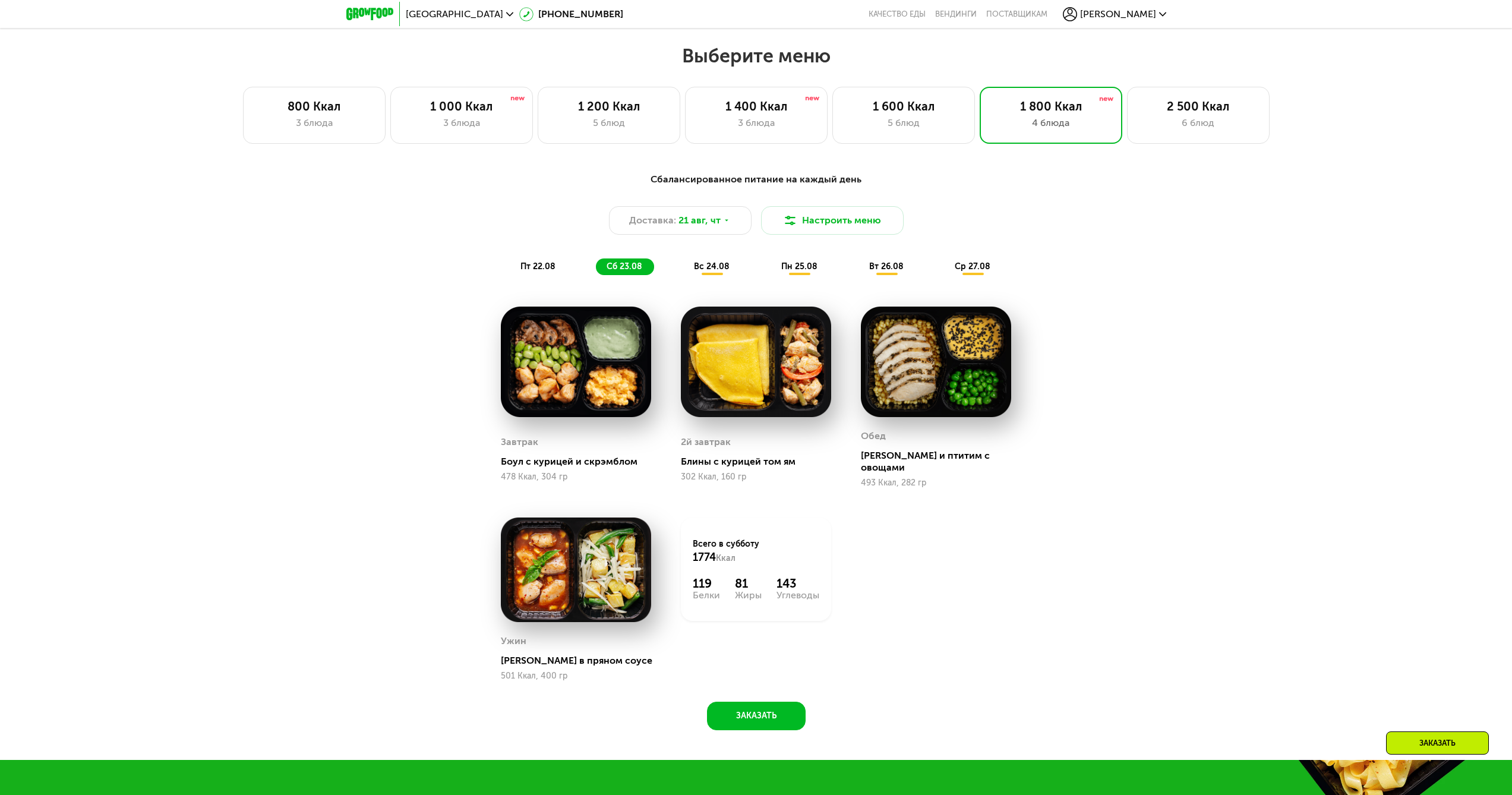
scroll to position [762, 0]
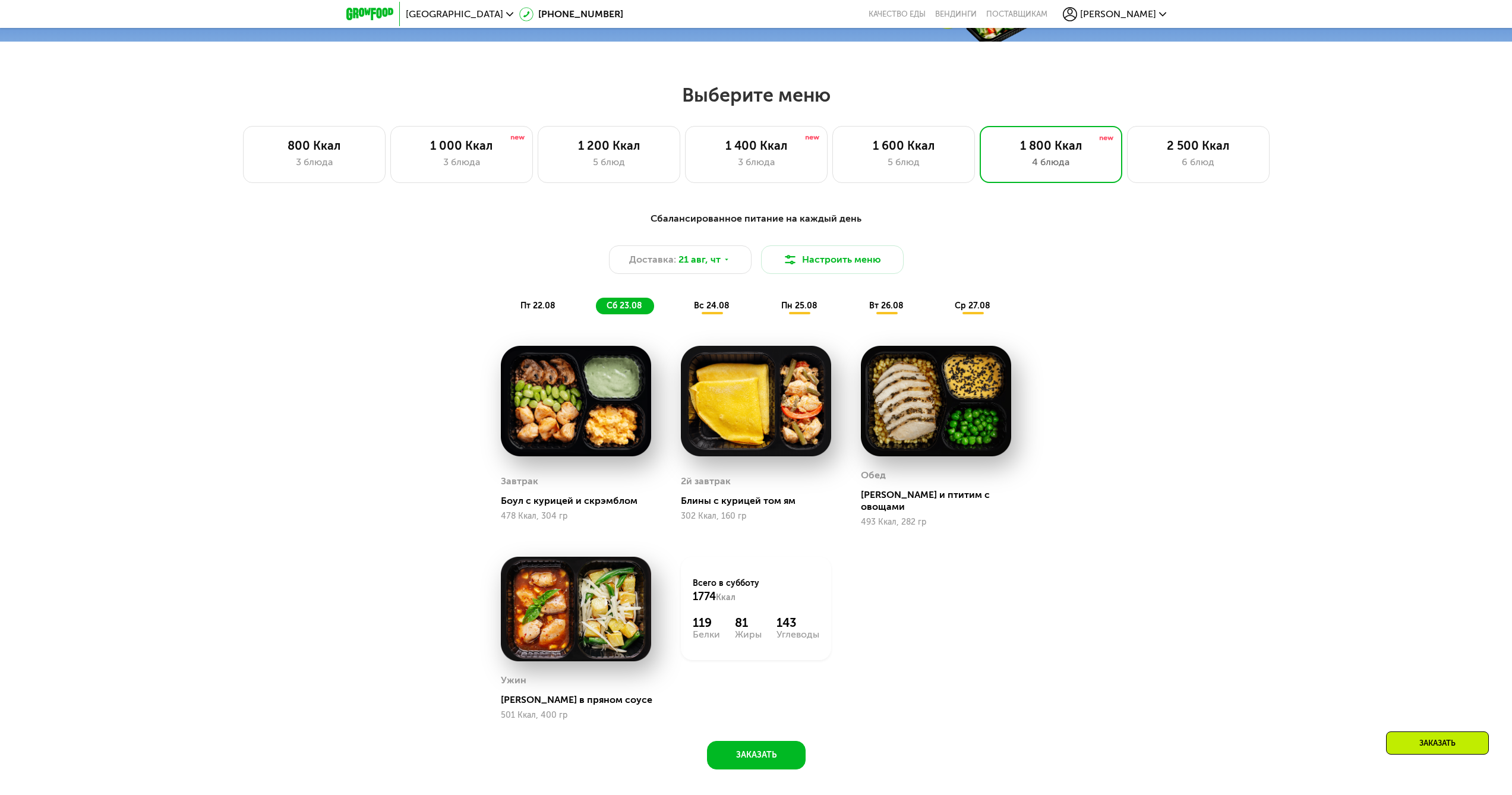
click at [1248, 363] on div "Сбалансированное питание на каждый день Доставка: [DATE] Настроить меню пт 22.0…" at bounding box center [756, 496] width 1512 height 605
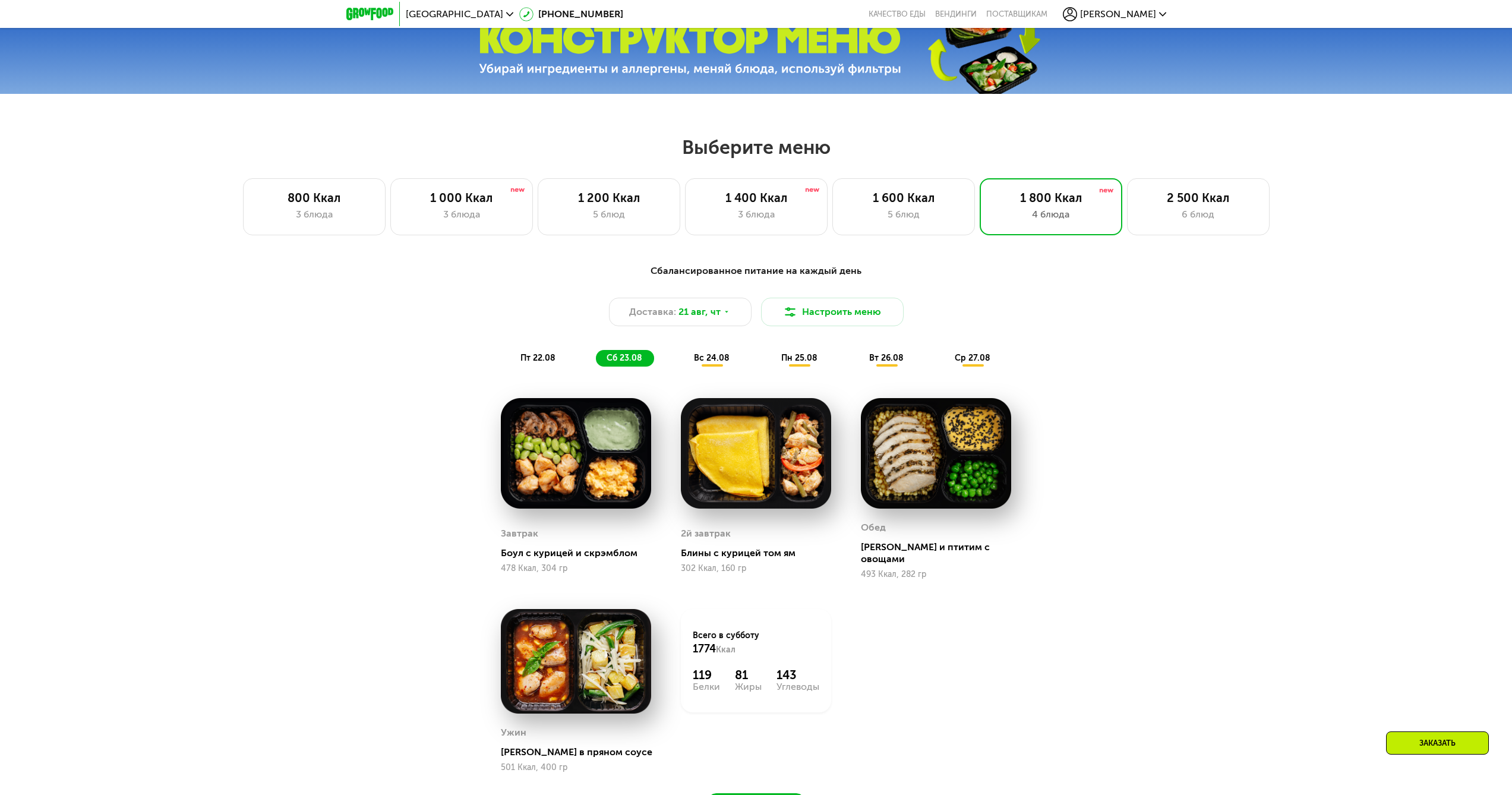
scroll to position [702, 0]
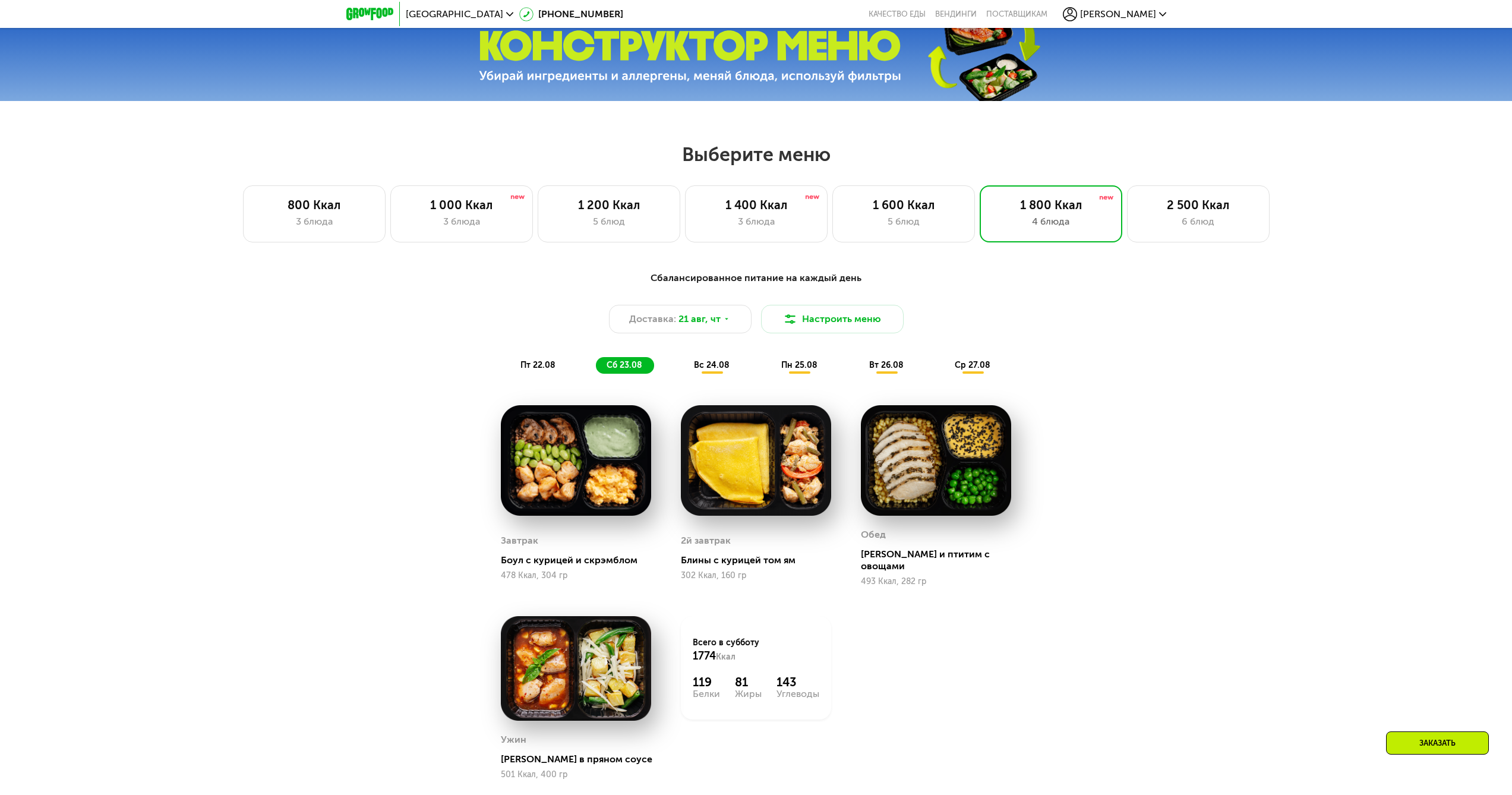
click at [719, 369] on span "вс 24.08" at bounding box center [712, 365] width 36 height 10
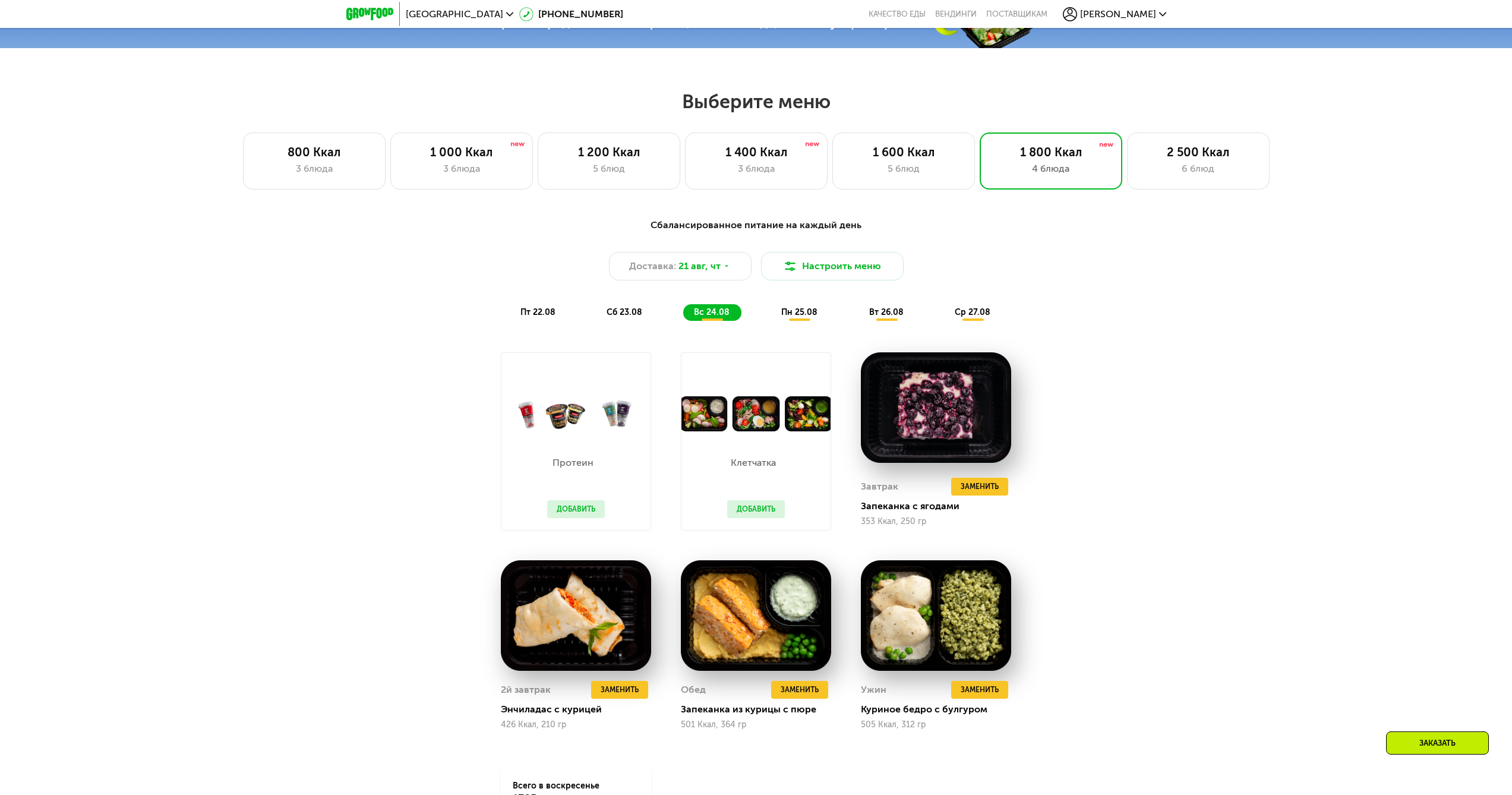
scroll to position [762, 0]
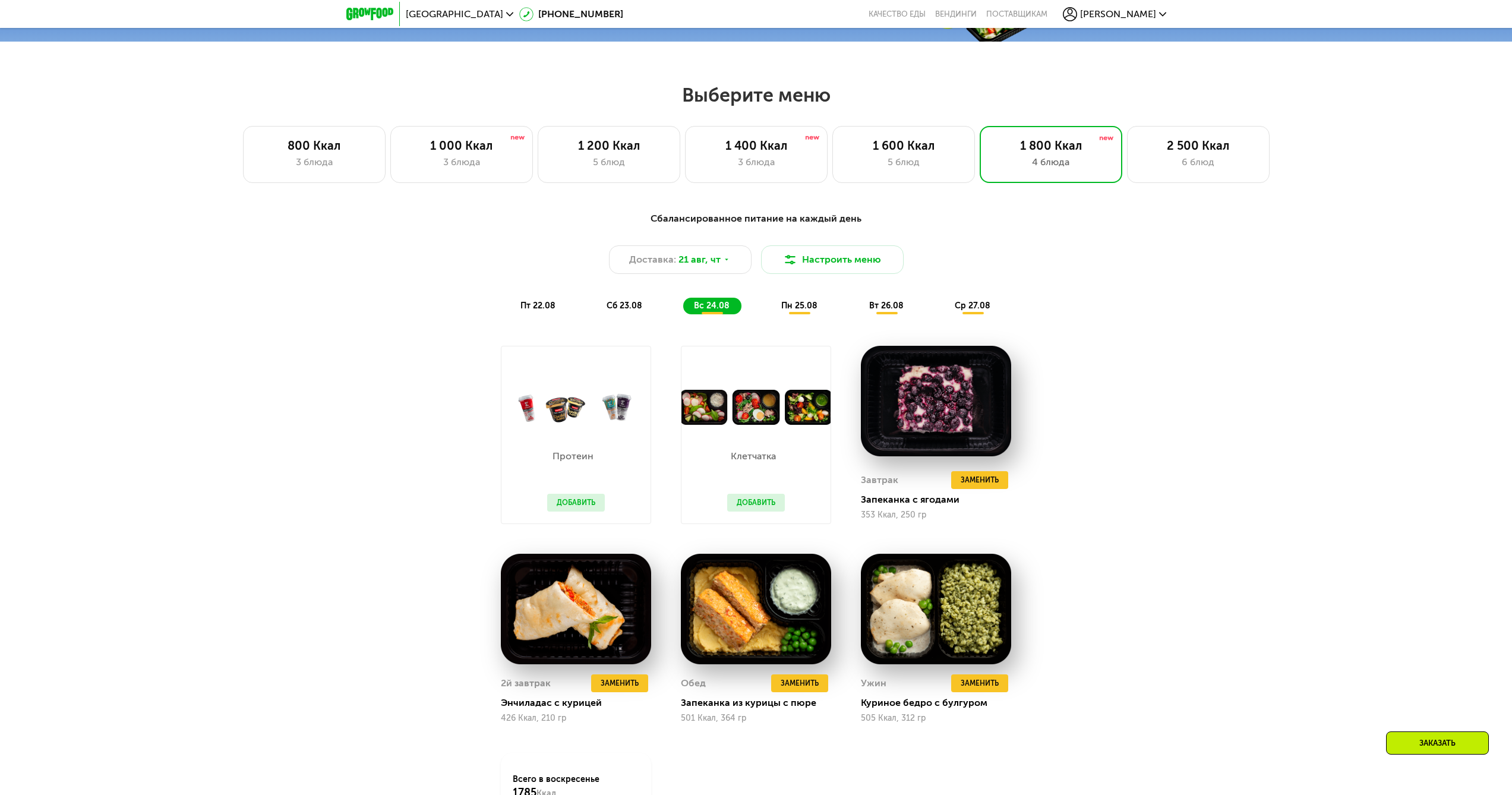
click at [800, 310] on span "пн 25.08" at bounding box center [799, 305] width 36 height 10
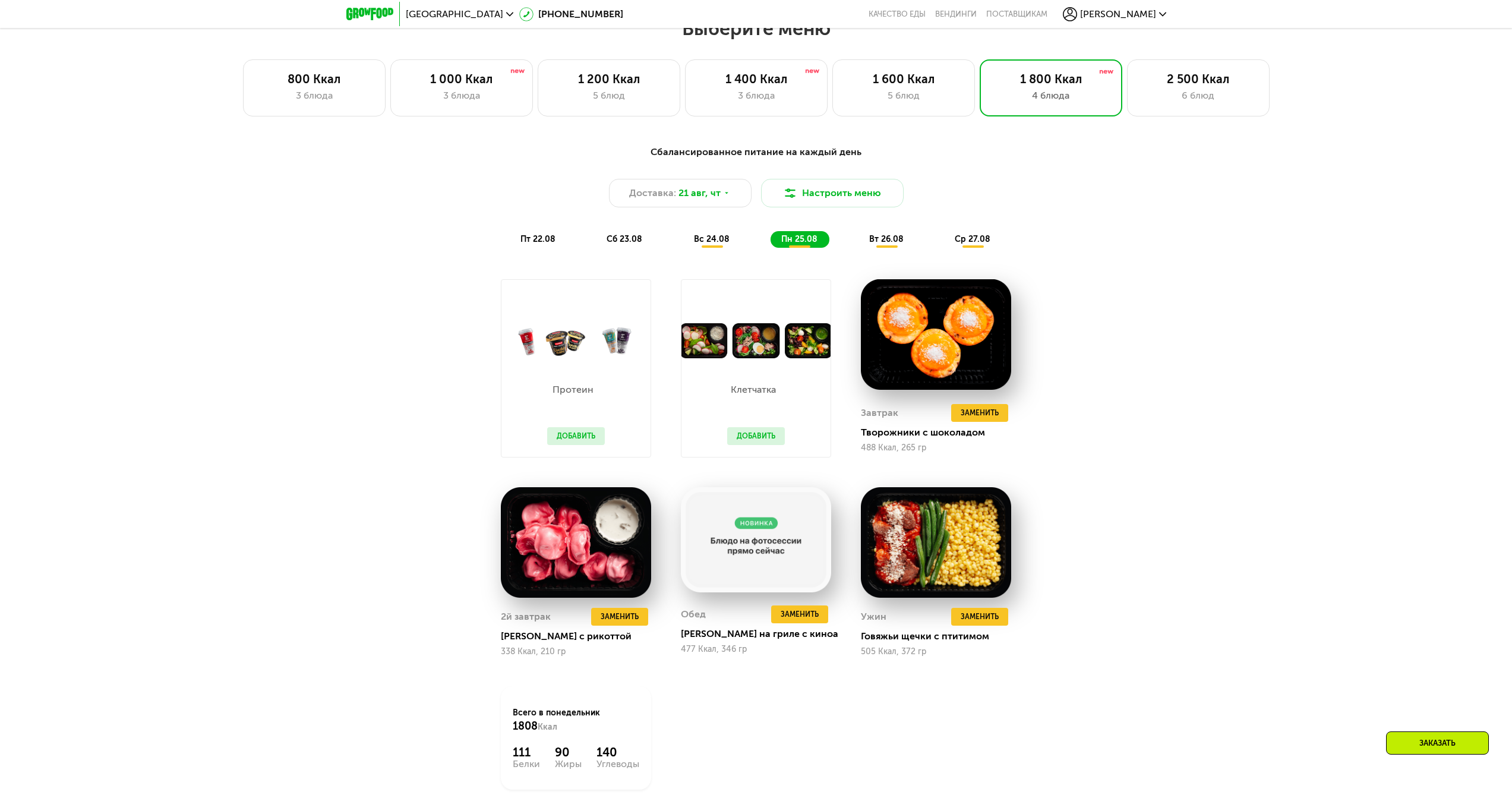
scroll to position [821, 0]
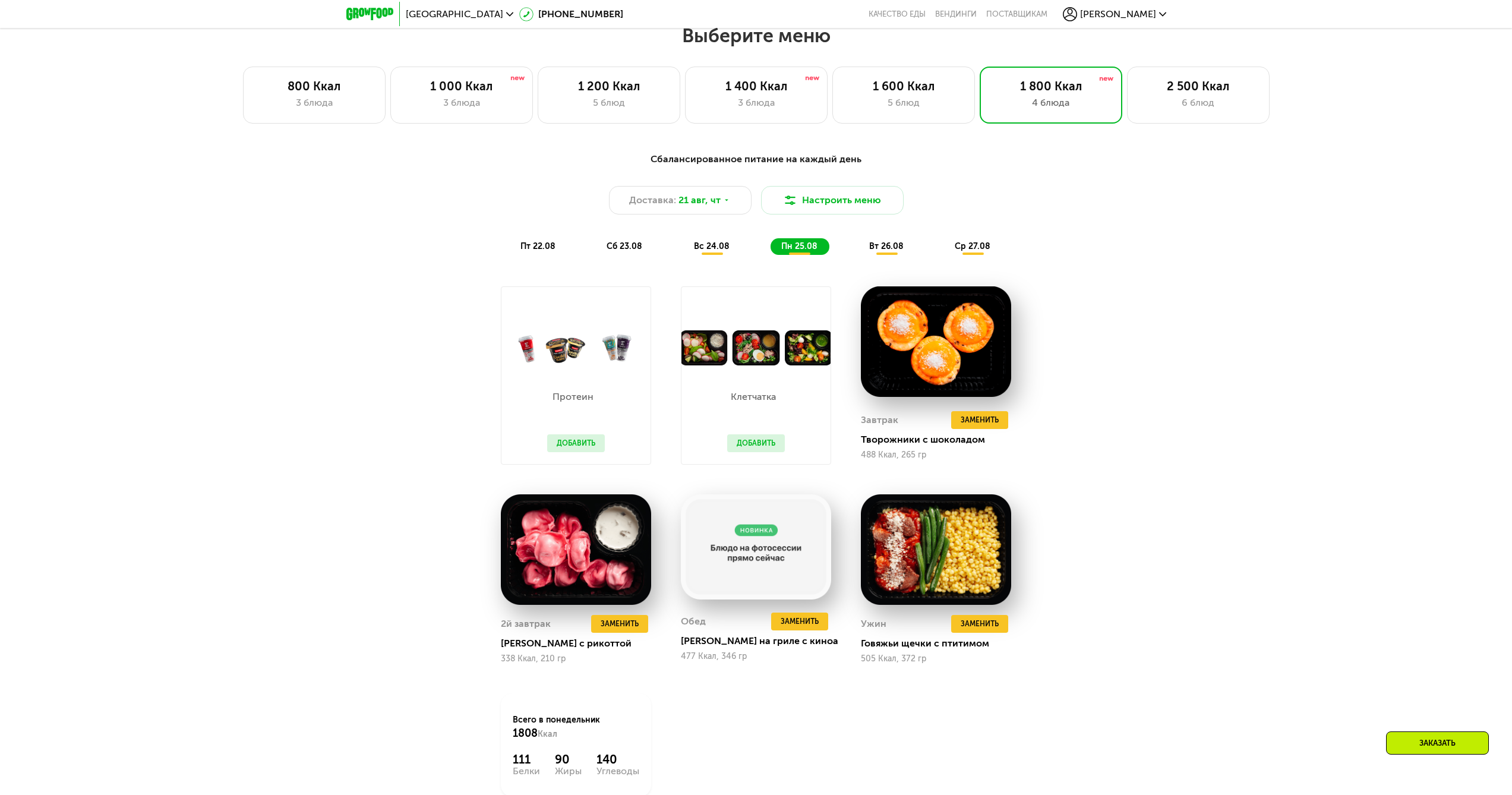
click at [887, 247] on span "вт 26.08" at bounding box center [886, 247] width 34 height 10
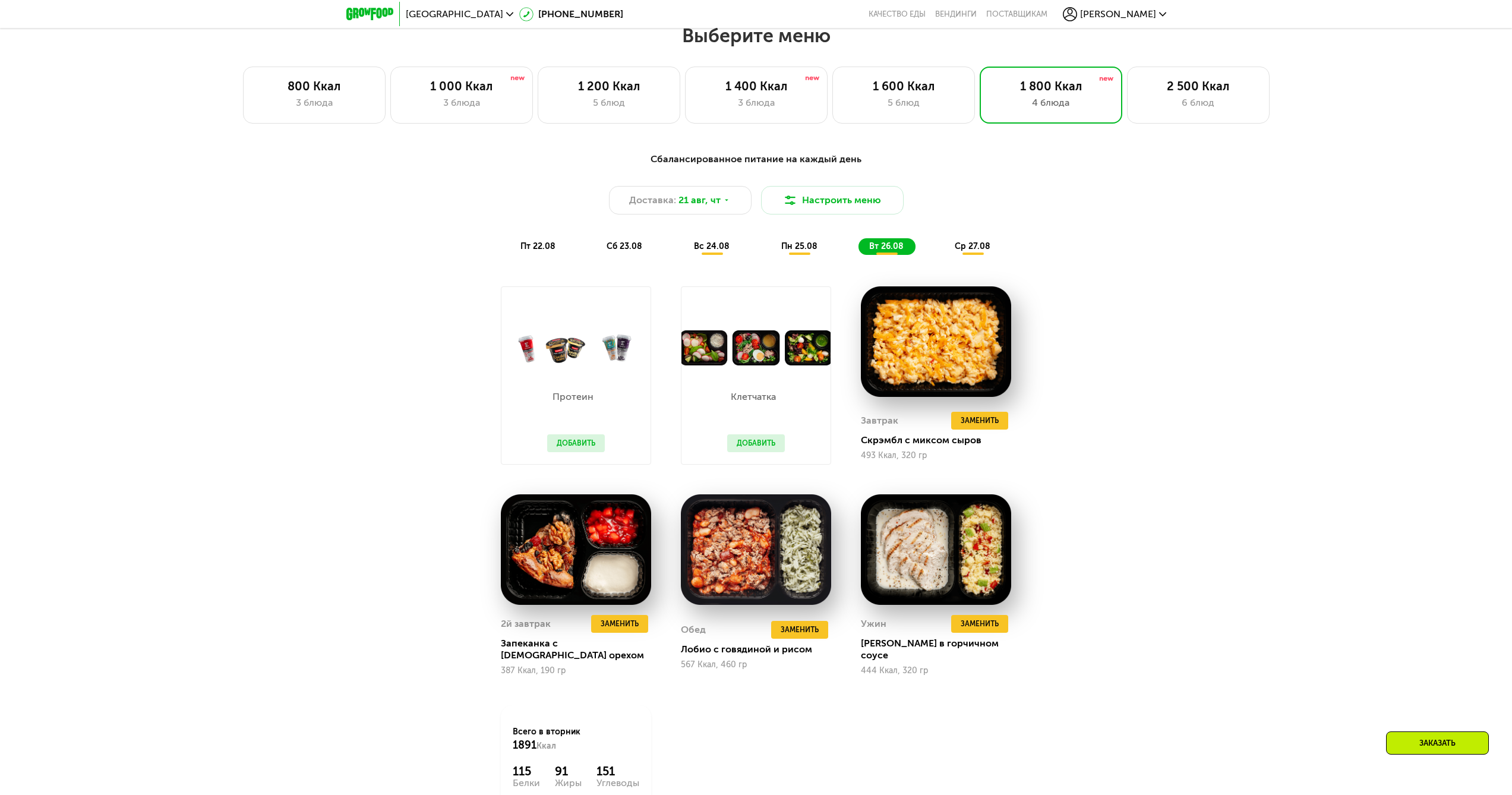
click at [968, 252] on span "ср 27.08" at bounding box center [972, 247] width 36 height 10
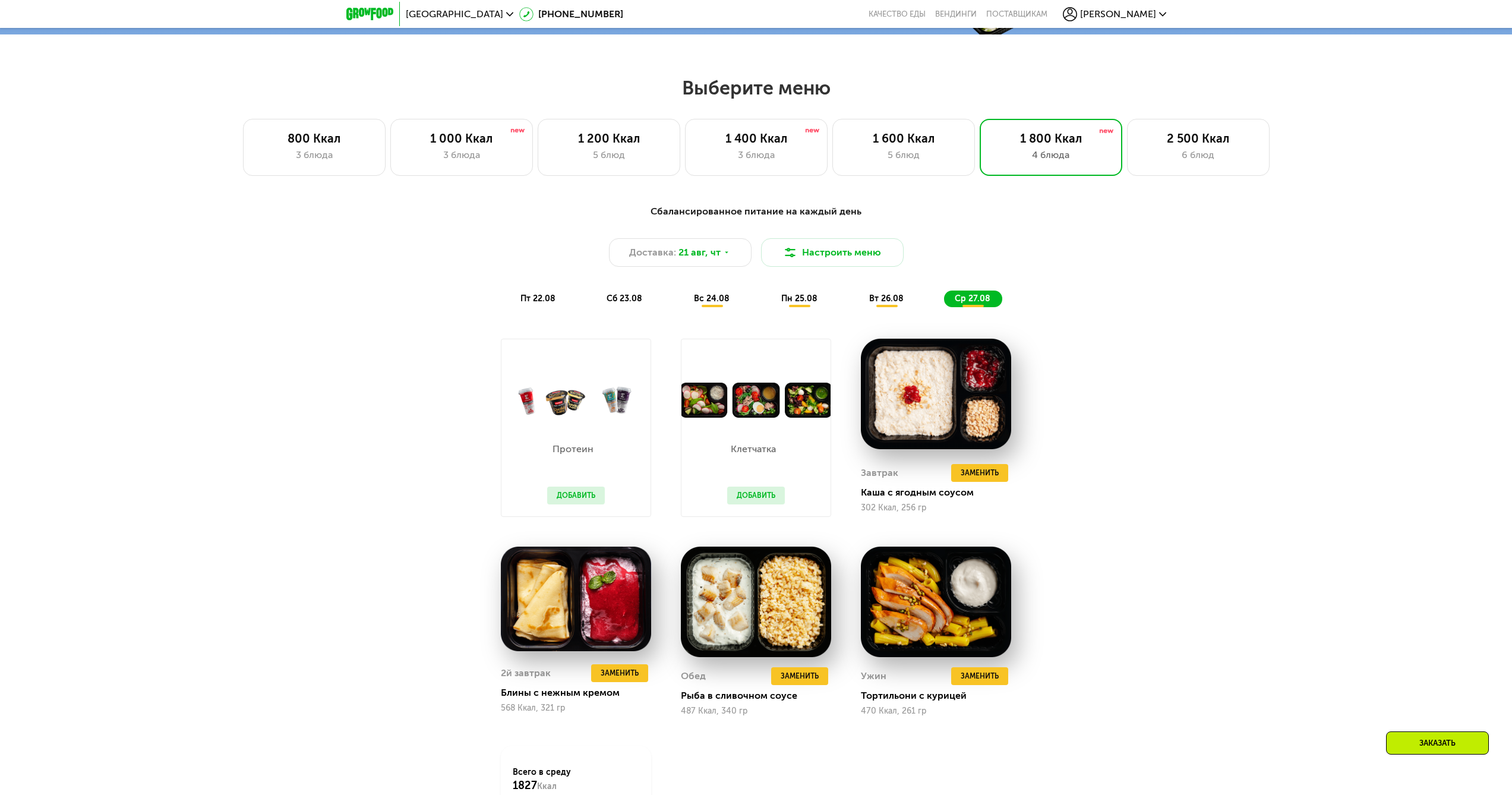
scroll to position [762, 0]
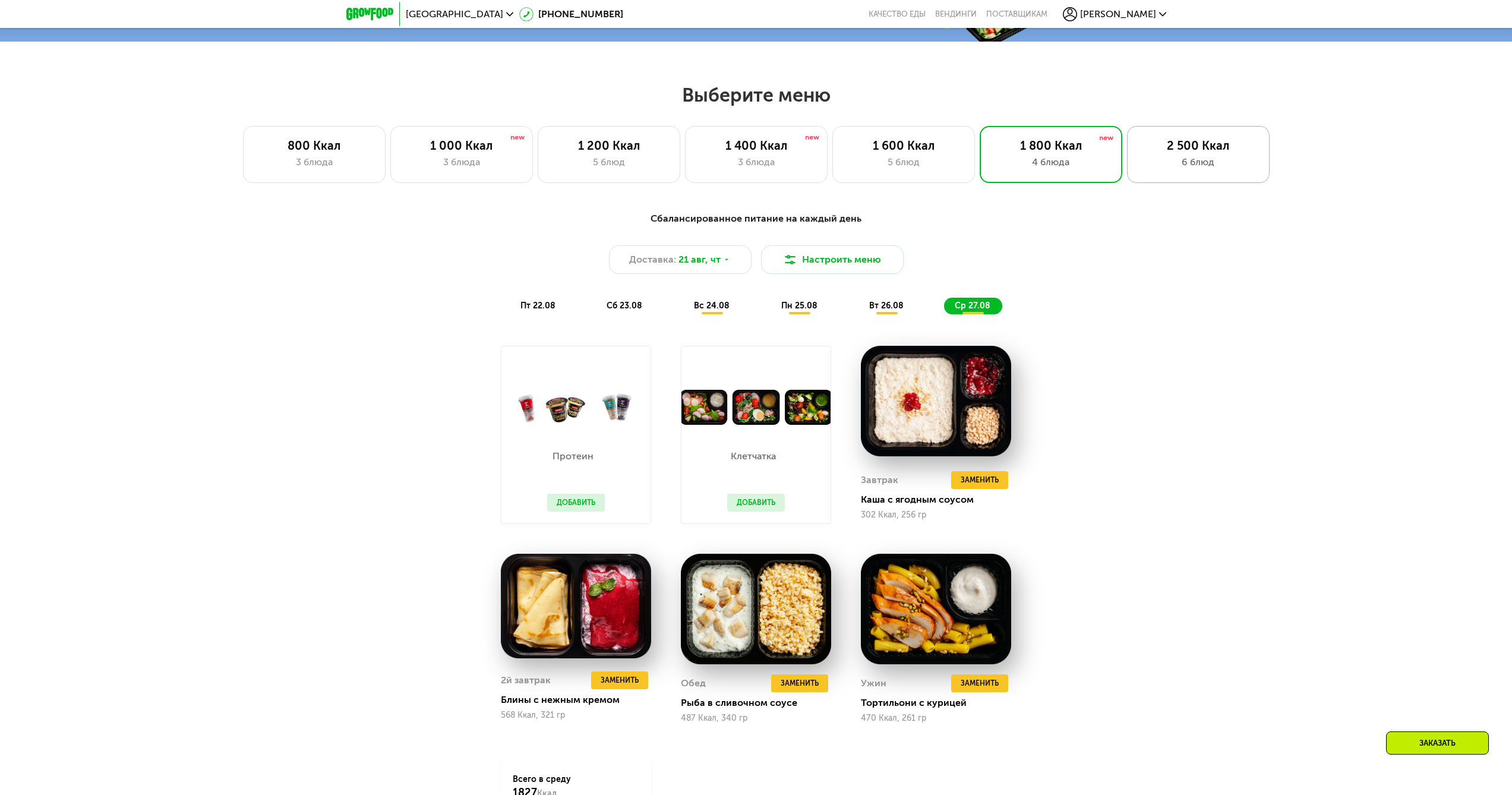
click at [1185, 160] on div "6 блюд" at bounding box center [1198, 162] width 118 height 15
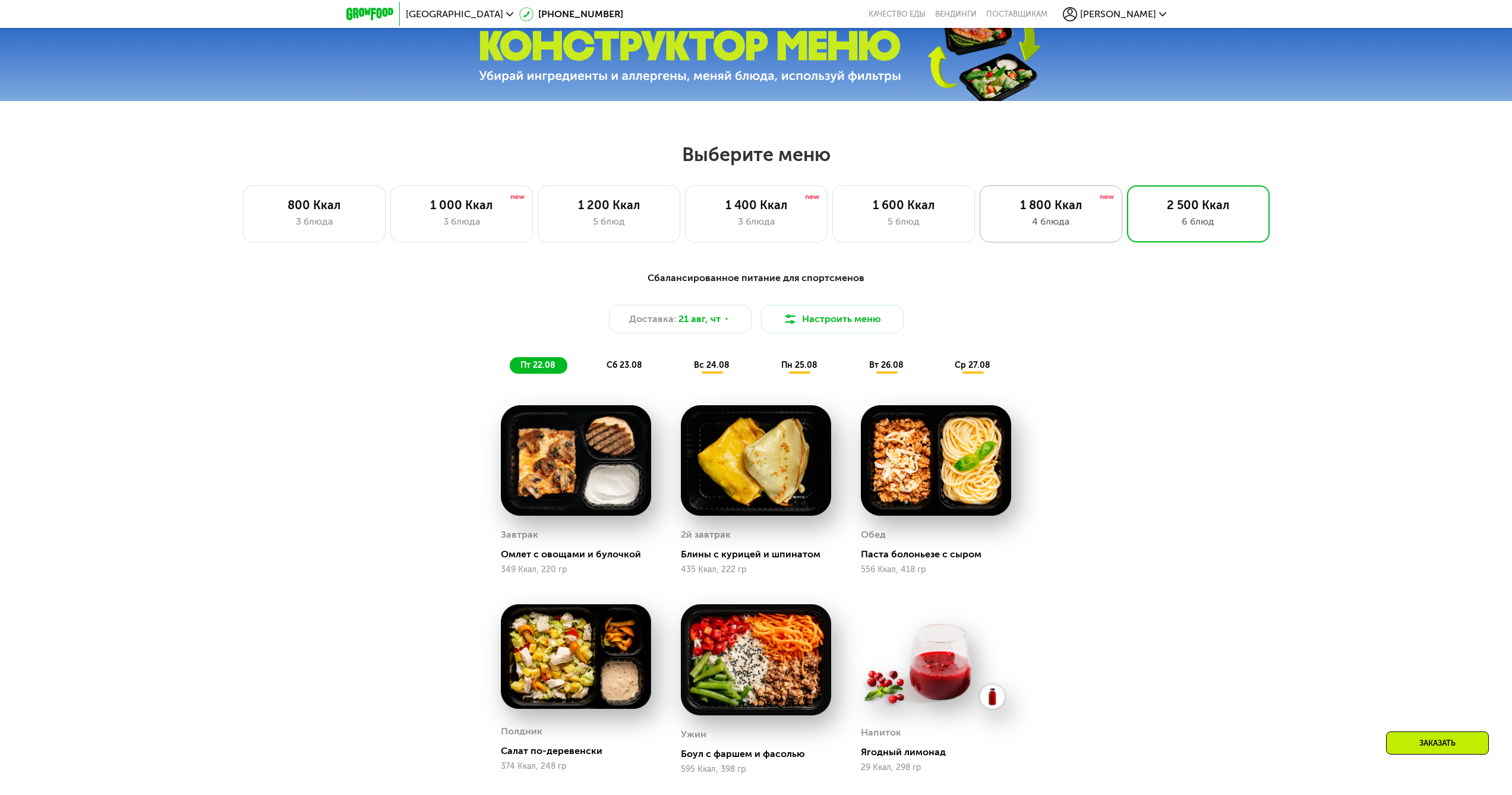
click at [1061, 206] on div "1 800 Ккал" at bounding box center [1051, 205] width 118 height 15
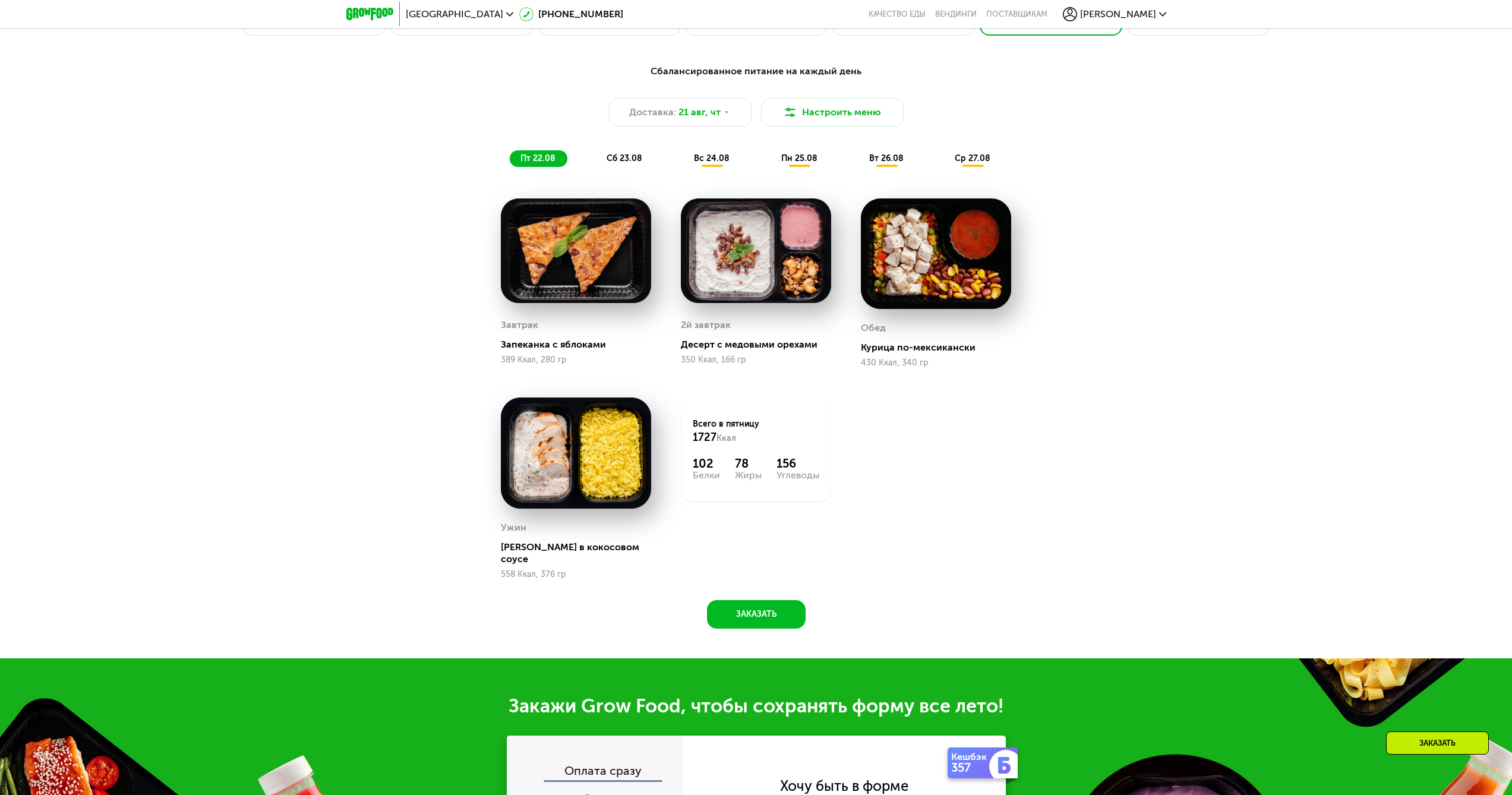
scroll to position [880, 0]
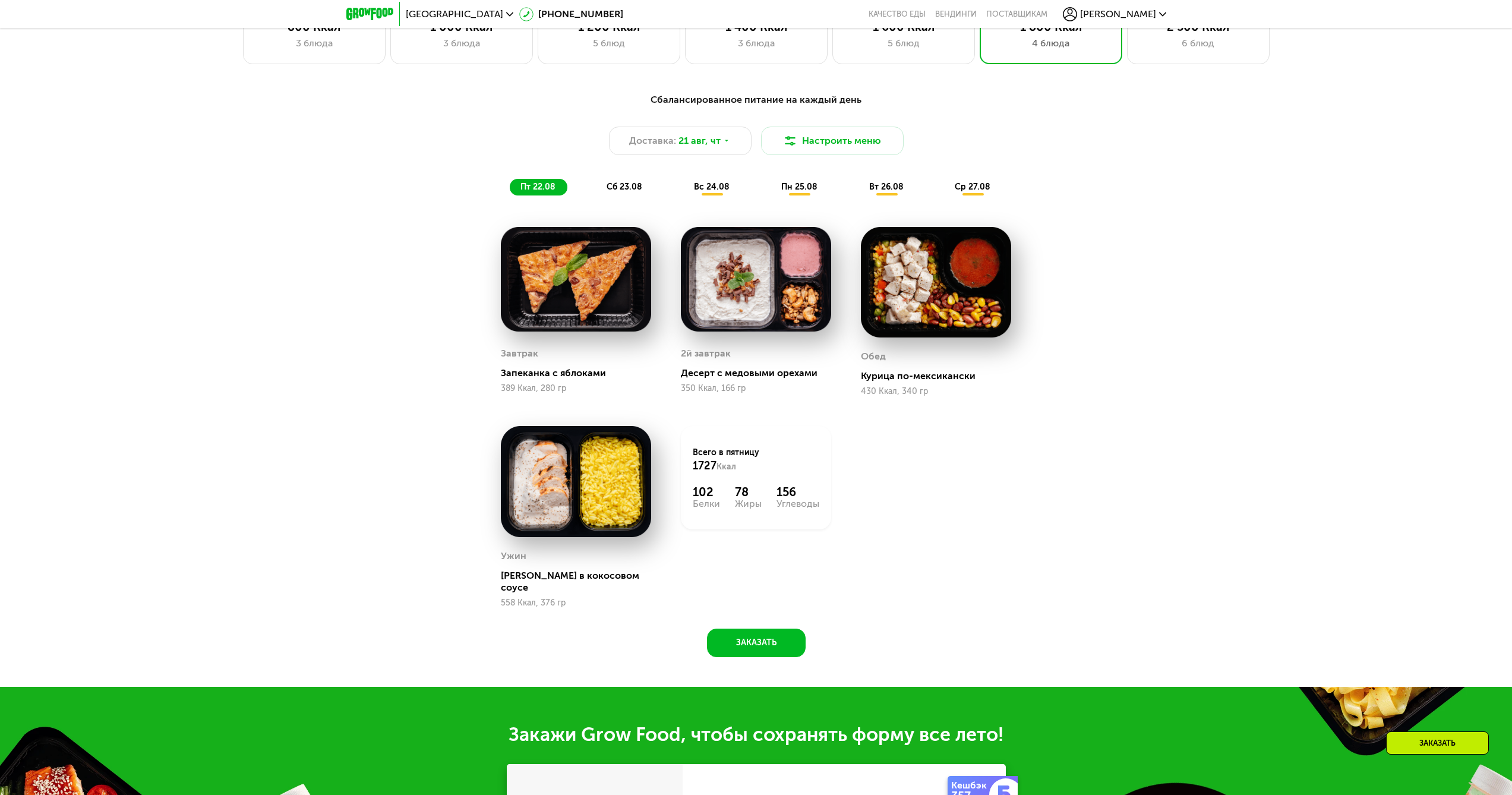
drag, startPoint x: 1317, startPoint y: 320, endPoint x: 1488, endPoint y: 329, distance: 171.2
click at [1317, 321] on div "Сбалансированное питание на каждый день Доставка: [DATE] Настроить меню пт 22.0…" at bounding box center [756, 381] width 1512 height 611
click at [1133, 345] on div "Сбалансированное питание на каждый день Доставка: [DATE] Настроить меню пт 22.0…" at bounding box center [756, 381] width 1512 height 611
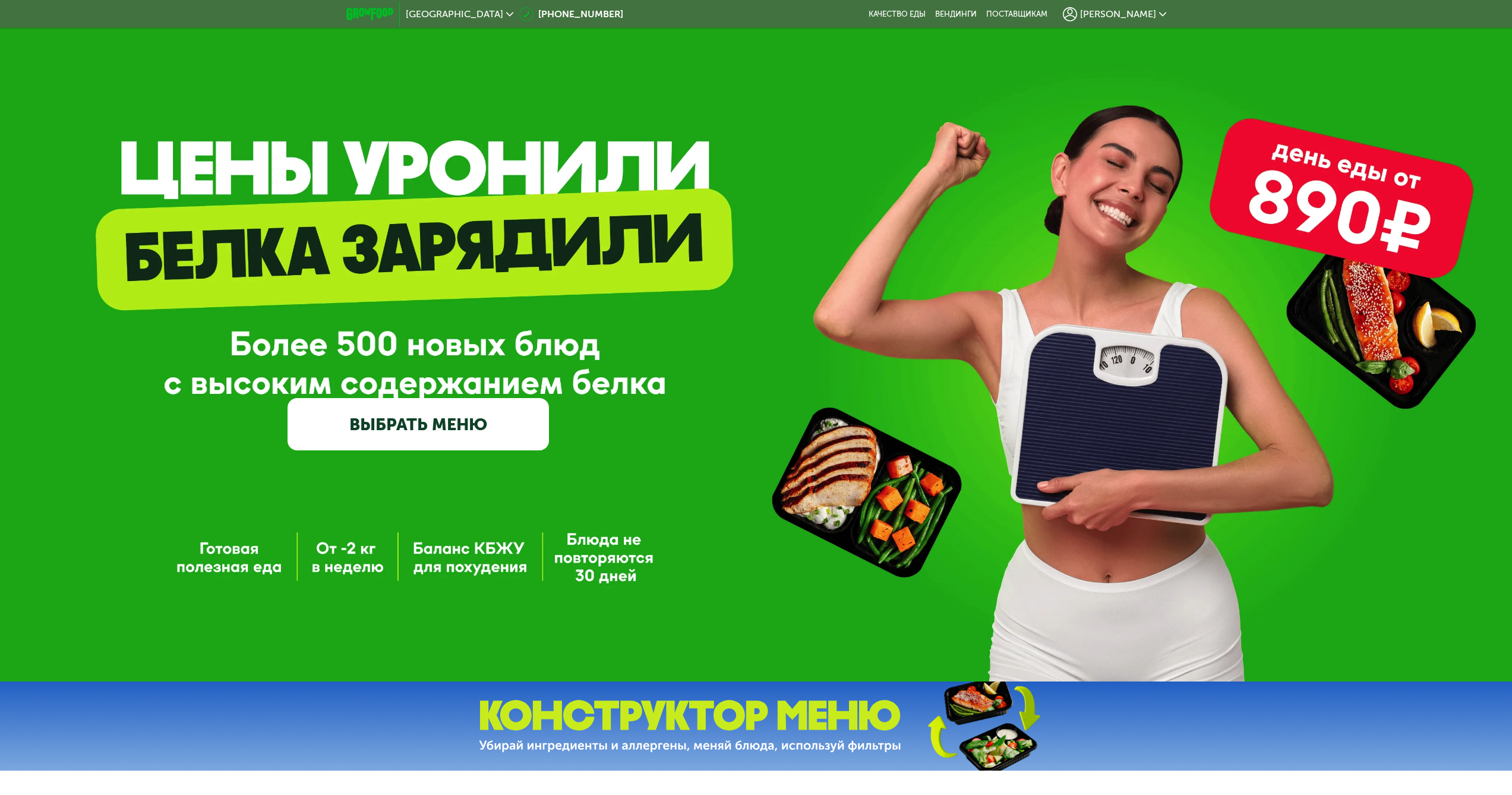
scroll to position [0, 0]
